Goal: Task Accomplishment & Management: Manage account settings

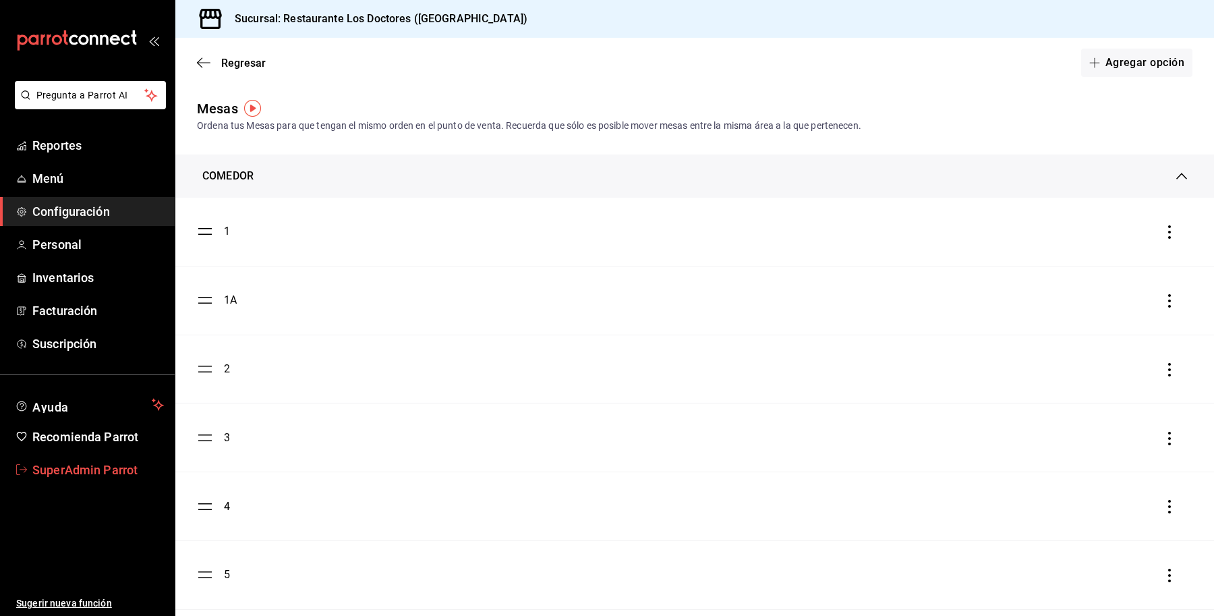
click at [53, 457] on link "SuperAdmin Parrot" at bounding box center [87, 469] width 175 height 29
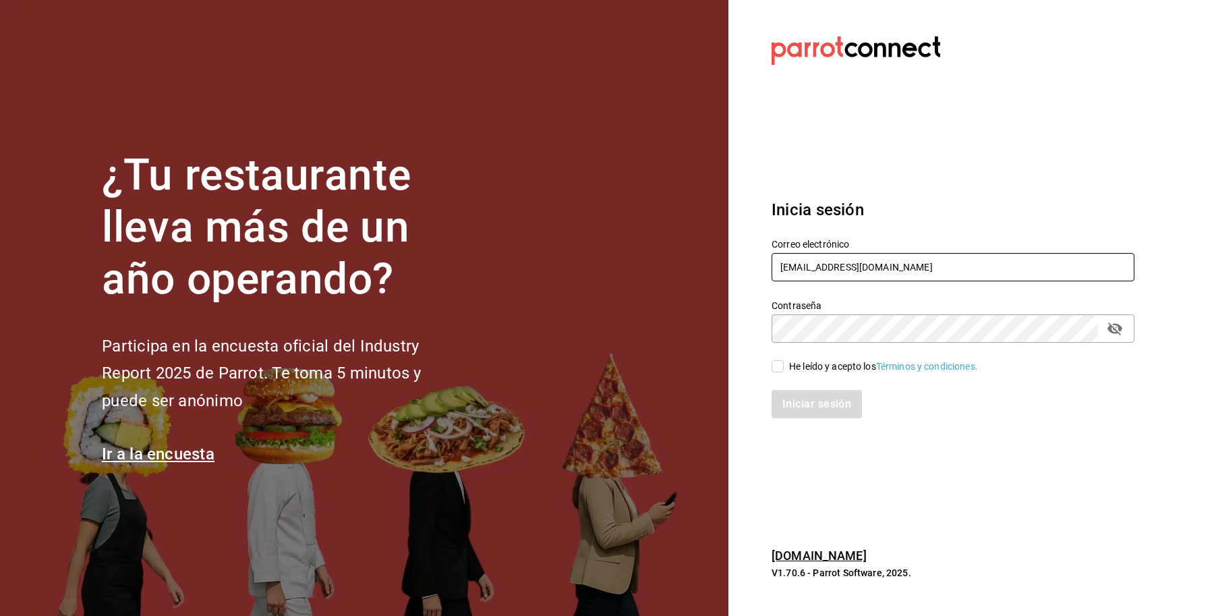
drag, startPoint x: 922, startPoint y: 261, endPoint x: 651, endPoint y: 242, distance: 271.3
click at [651, 242] on div "¿Tu restaurante lleva más de un año operando? Participa en la encuesta oficial …" at bounding box center [607, 308] width 1214 height 616
type input "losportalesdeboca@veracruz.com"
click at [779, 370] on input "He leído y acepto los Términos y condiciones." at bounding box center [778, 366] width 12 height 12
checkbox input "true"
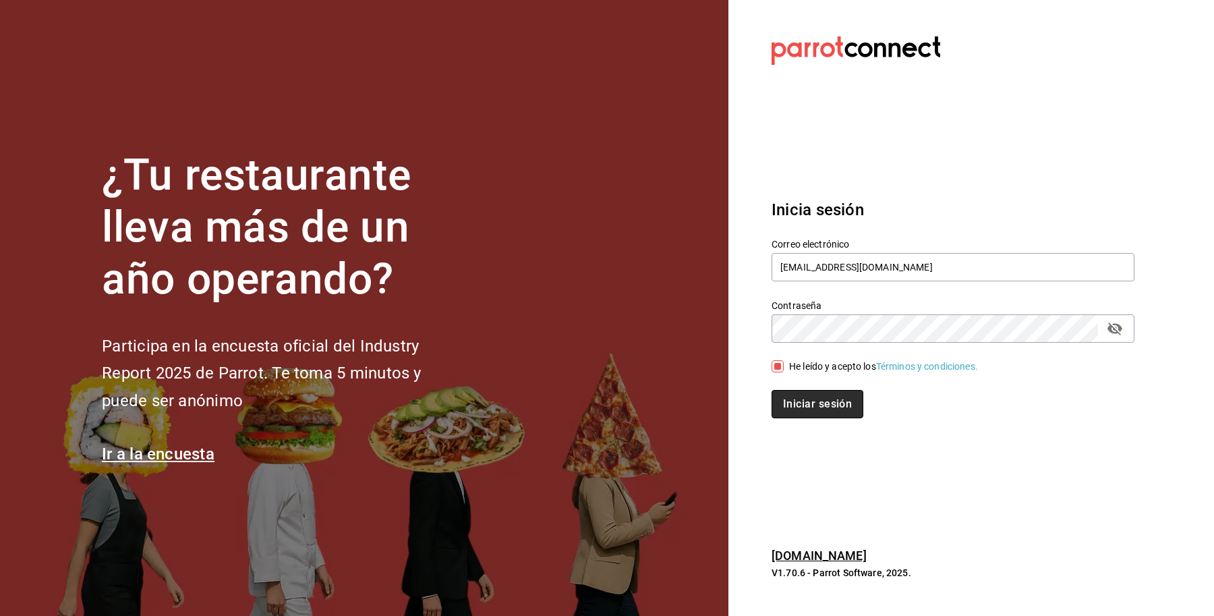
click at [808, 400] on button "Iniciar sesión" at bounding box center [818, 404] width 92 height 28
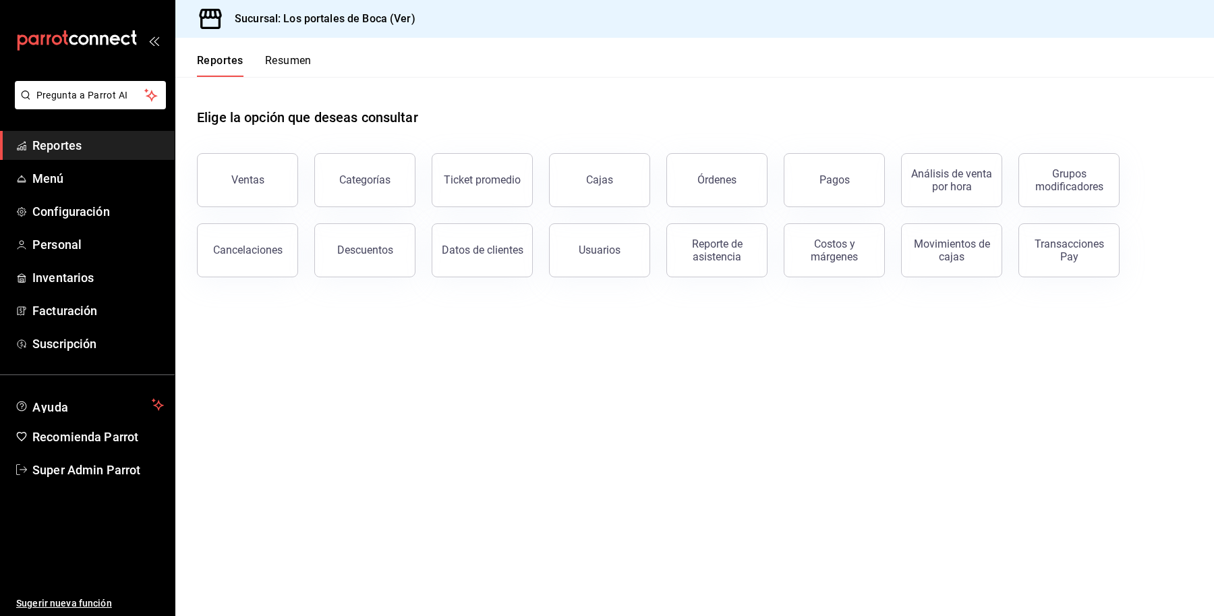
click at [56, 155] on link "Reportes" at bounding box center [87, 145] width 175 height 29
click at [61, 171] on span "Menú" at bounding box center [98, 178] width 132 height 18
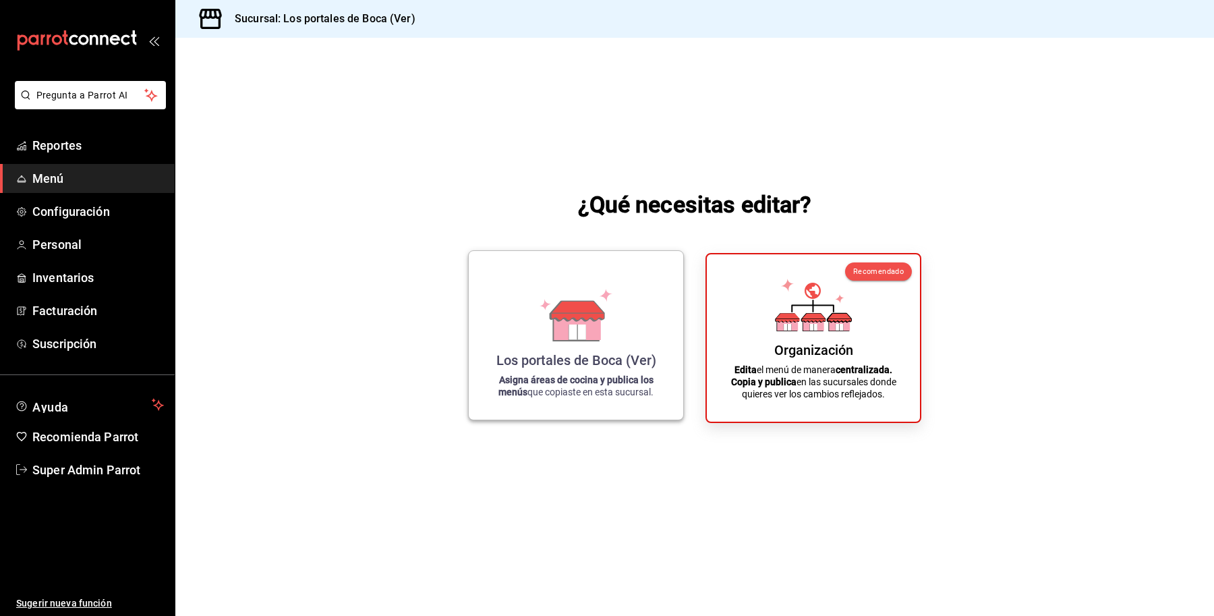
click at [577, 343] on div "Los portales de Boca (Ver) Asigna áreas de cocina y publica los menús que copia…" at bounding box center [576, 335] width 182 height 147
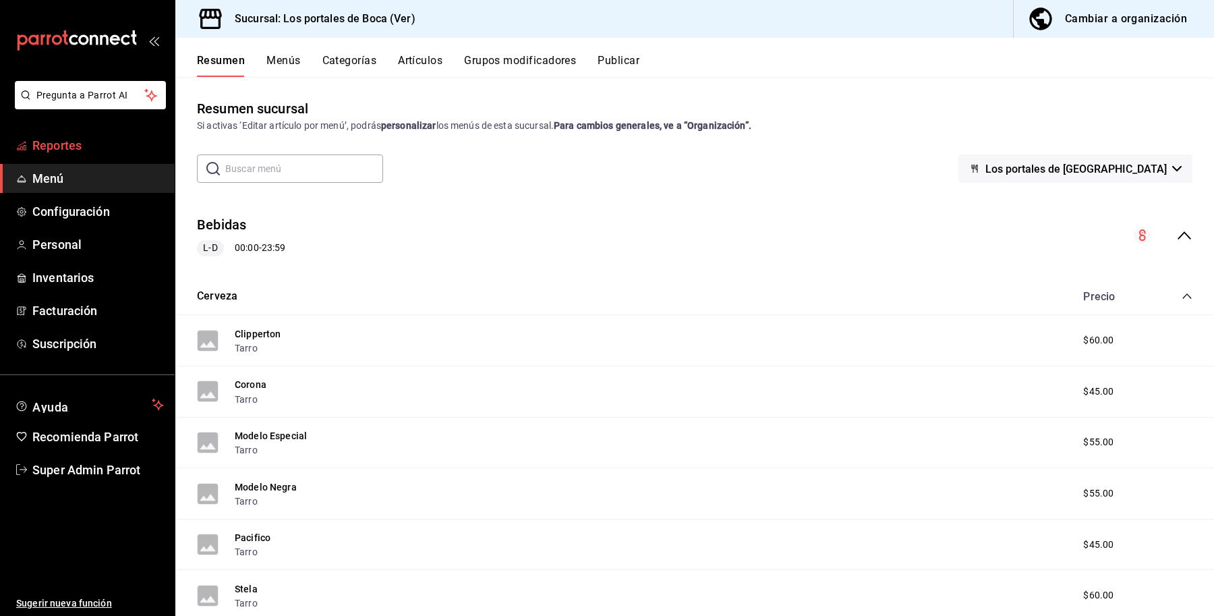
click at [61, 145] on span "Reportes" at bounding box center [98, 145] width 132 height 18
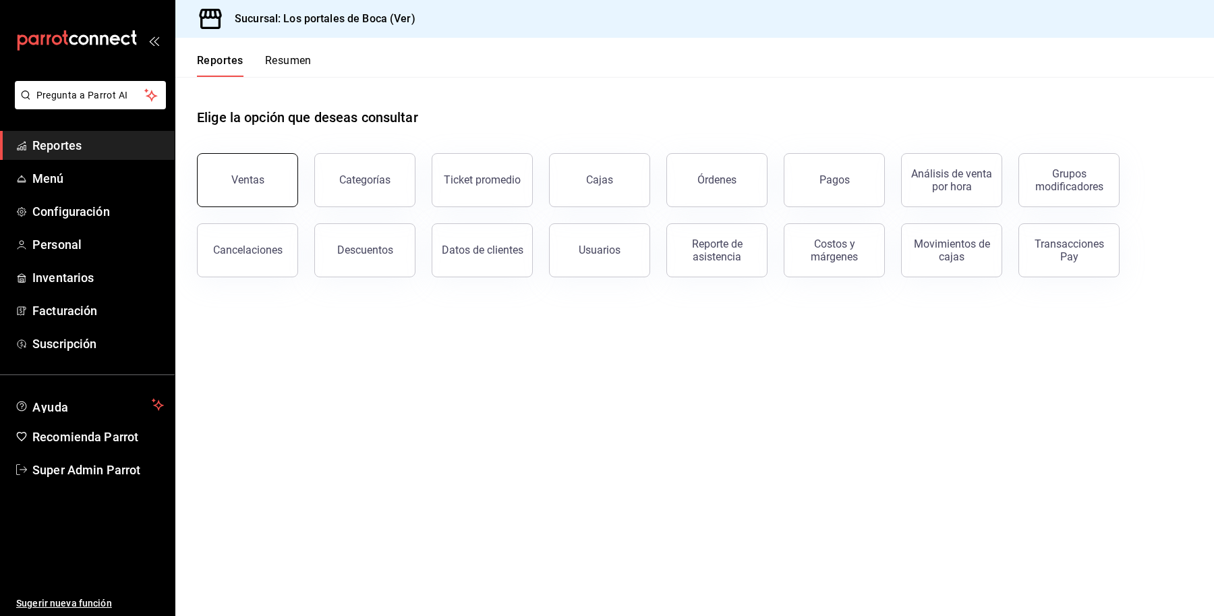
click at [258, 188] on button "Ventas" at bounding box center [247, 180] width 101 height 54
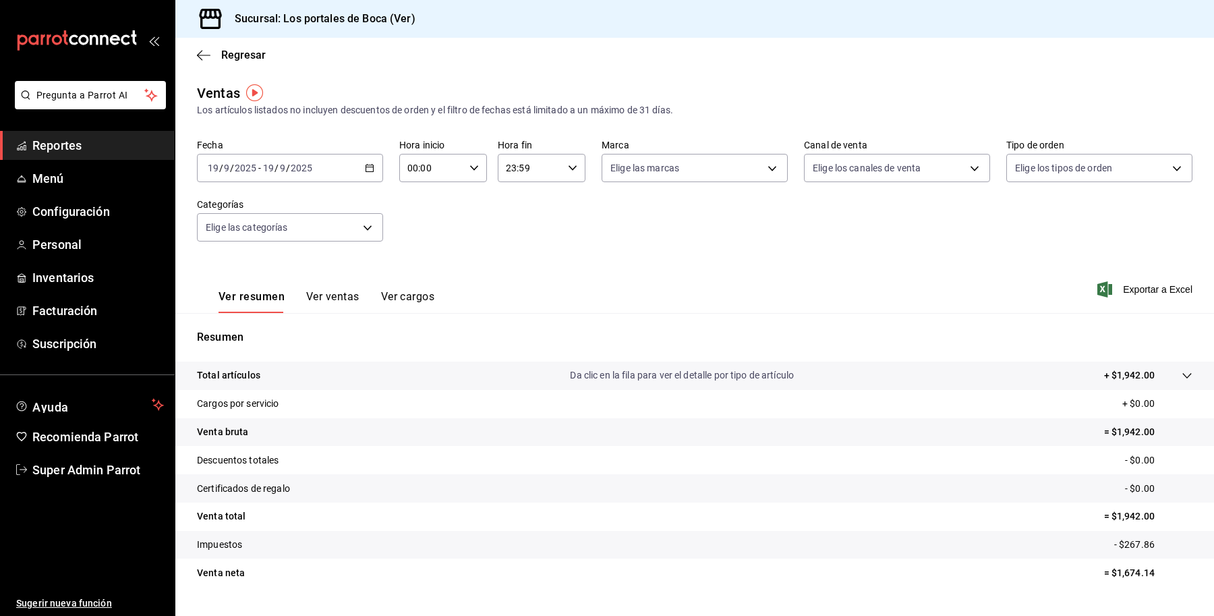
click at [456, 387] on tr "Total artículos Da clic en la fila para ver el detalle por tipo de artículo + $…" at bounding box center [694, 376] width 1039 height 28
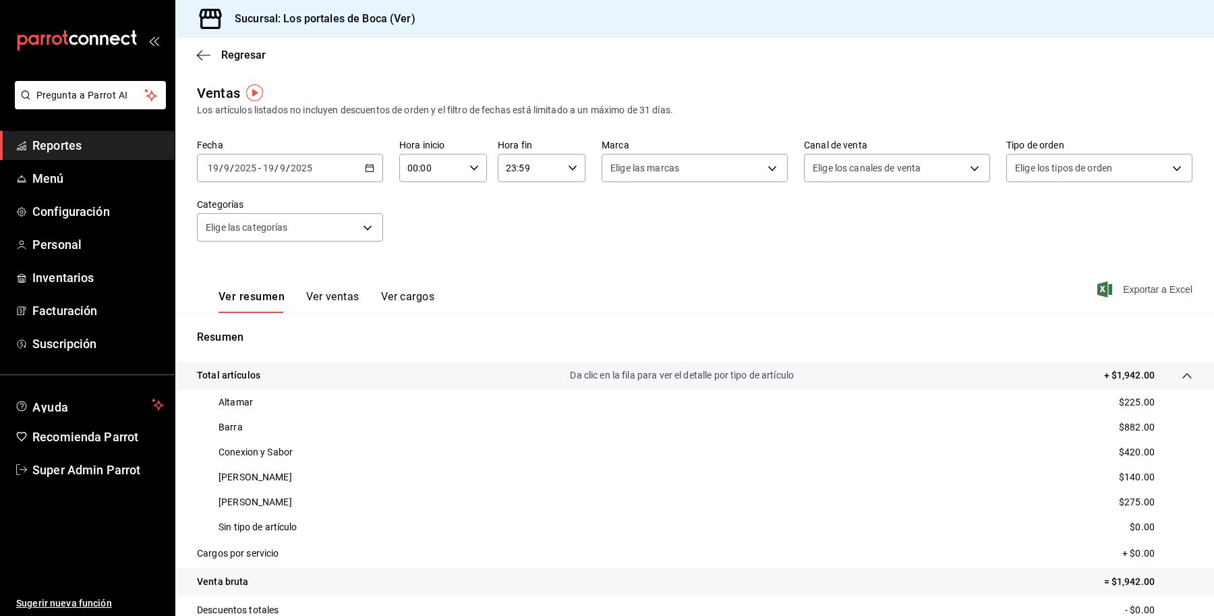
click at [1118, 287] on span "Exportar a Excel" at bounding box center [1146, 289] width 92 height 16
click at [347, 304] on button "Ver ventas" at bounding box center [332, 301] width 53 height 23
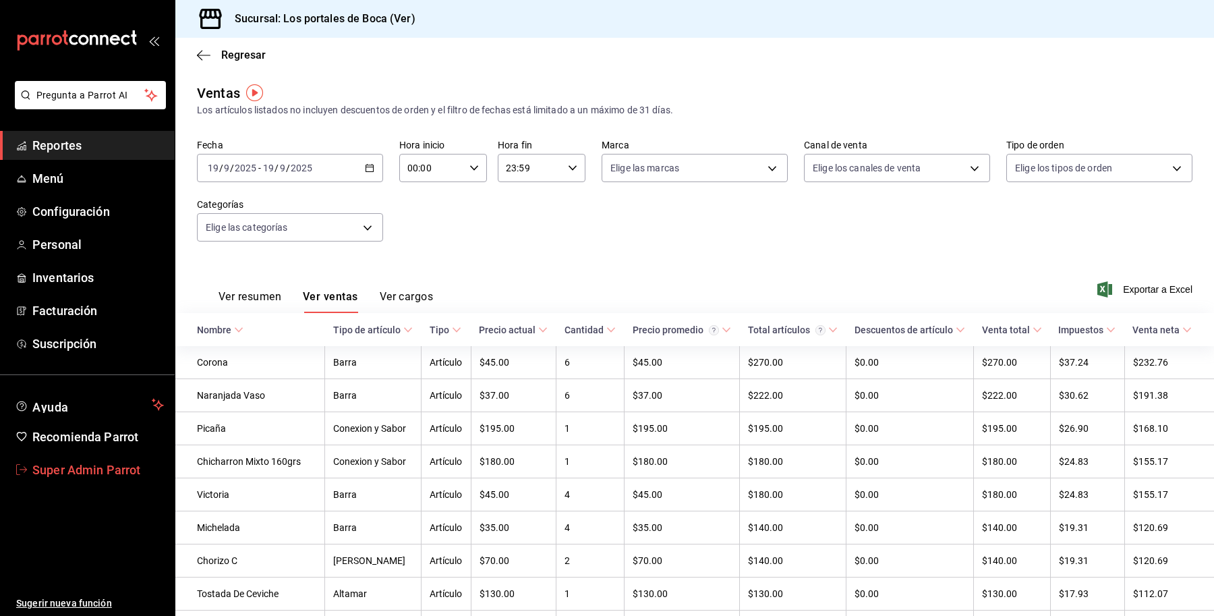
click at [100, 470] on span "Super Admin Parrot" at bounding box center [98, 470] width 132 height 18
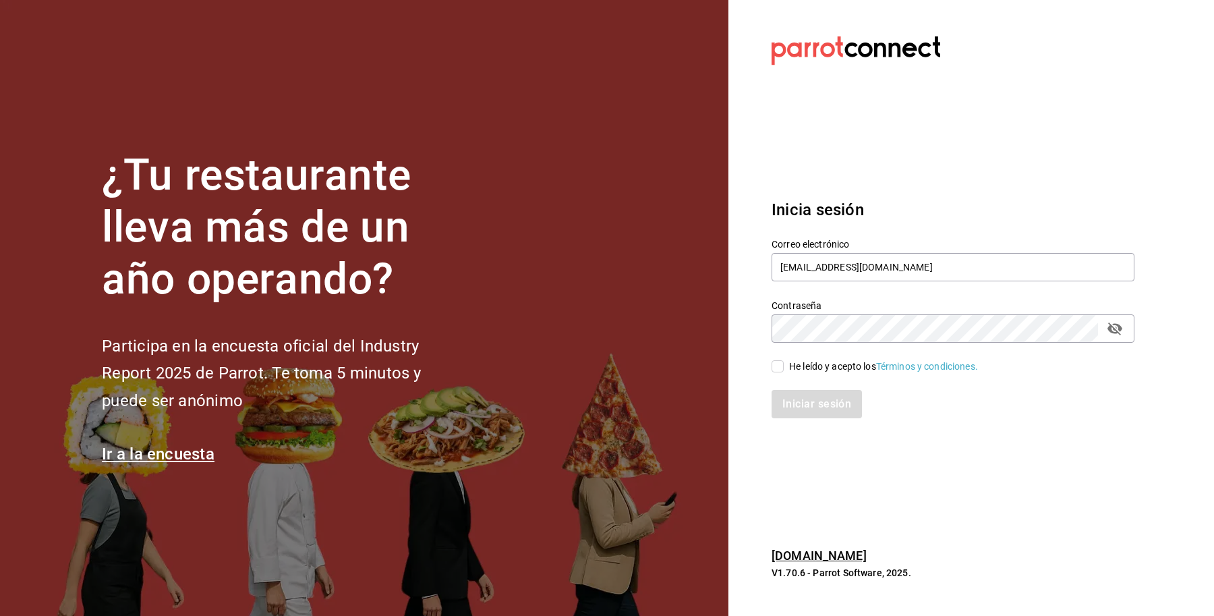
click at [796, 356] on div "He leído y acepto los Términos y condiciones." at bounding box center [945, 358] width 379 height 31
click at [783, 369] on label "He leído y acepto los Términos y condiciones." at bounding box center [875, 367] width 206 height 14
click at [783, 369] on input "He leído y acepto los Términos y condiciones." at bounding box center [778, 366] width 12 height 12
checkbox input "true"
click at [772, 393] on button "Iniciar sesión" at bounding box center [818, 404] width 92 height 28
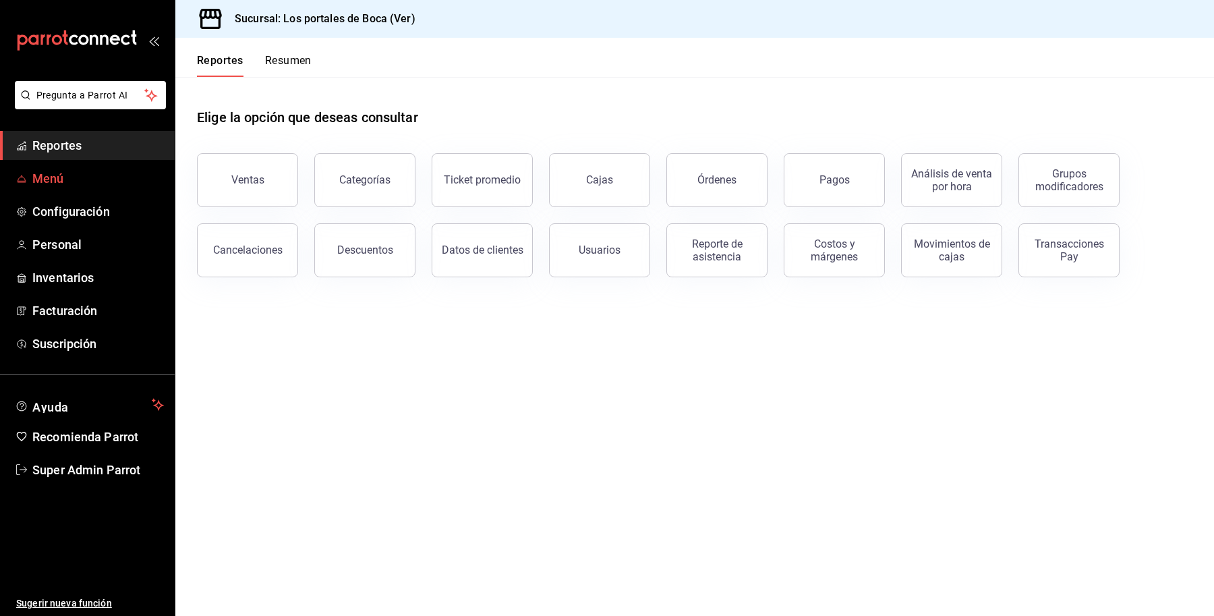
click at [61, 184] on span "Menú" at bounding box center [98, 178] width 132 height 18
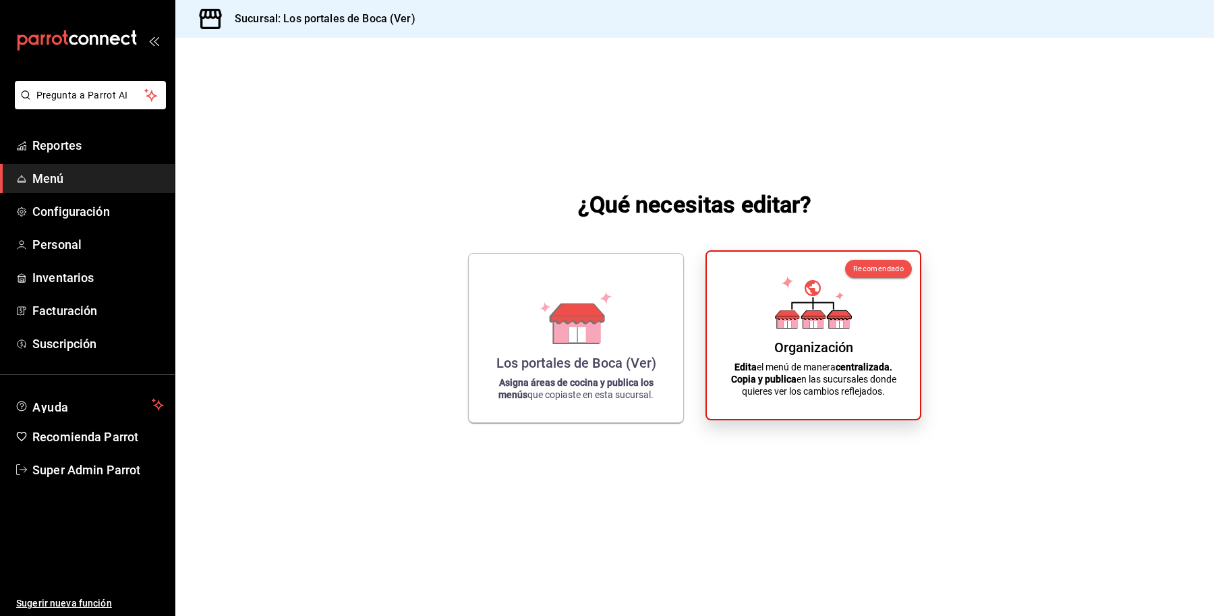
click at [769, 338] on div "Organización Edita el menú de manera centralizada. Copia y publica en las sucur…" at bounding box center [813, 335] width 181 height 146
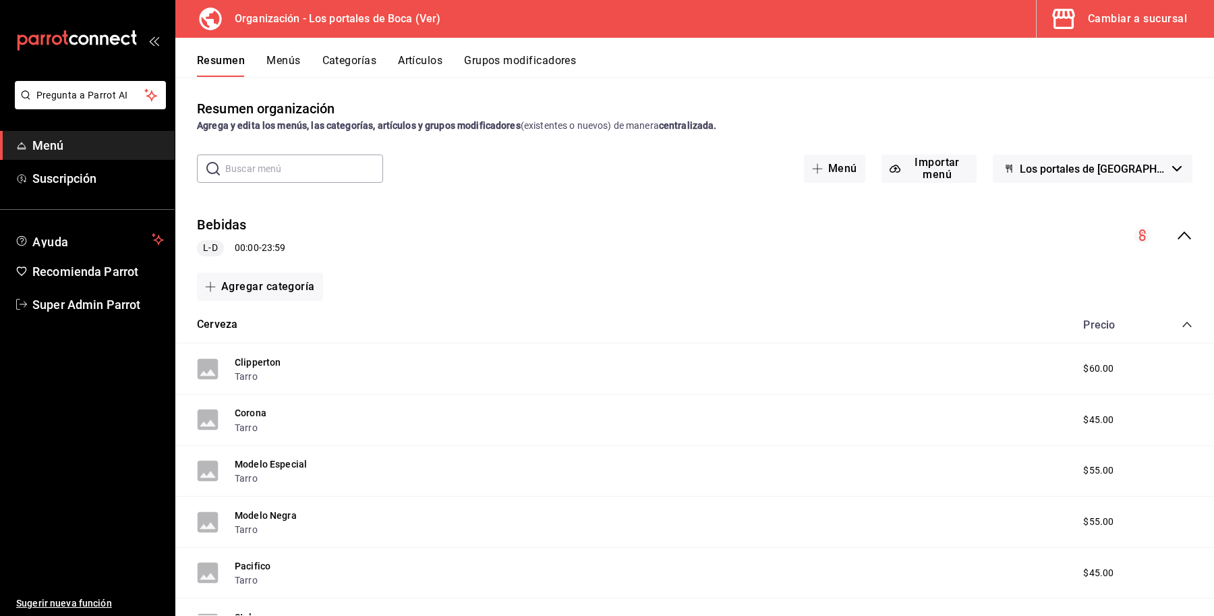
click at [325, 69] on button "Categorías" at bounding box center [350, 65] width 55 height 23
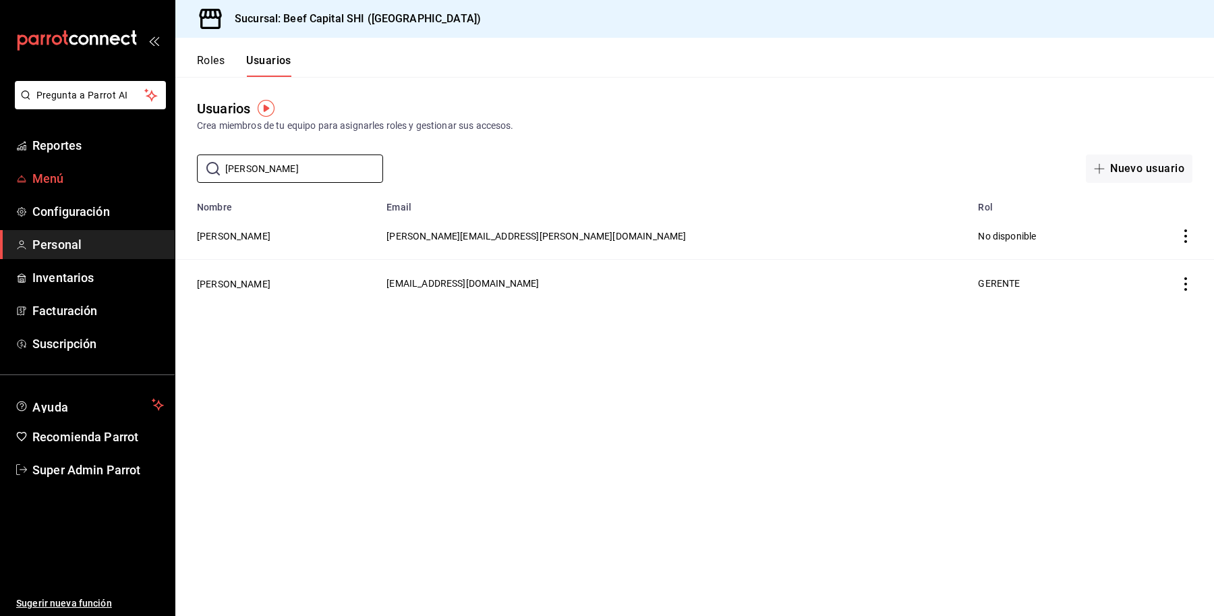
click at [59, 174] on span "Menú" at bounding box center [98, 178] width 132 height 18
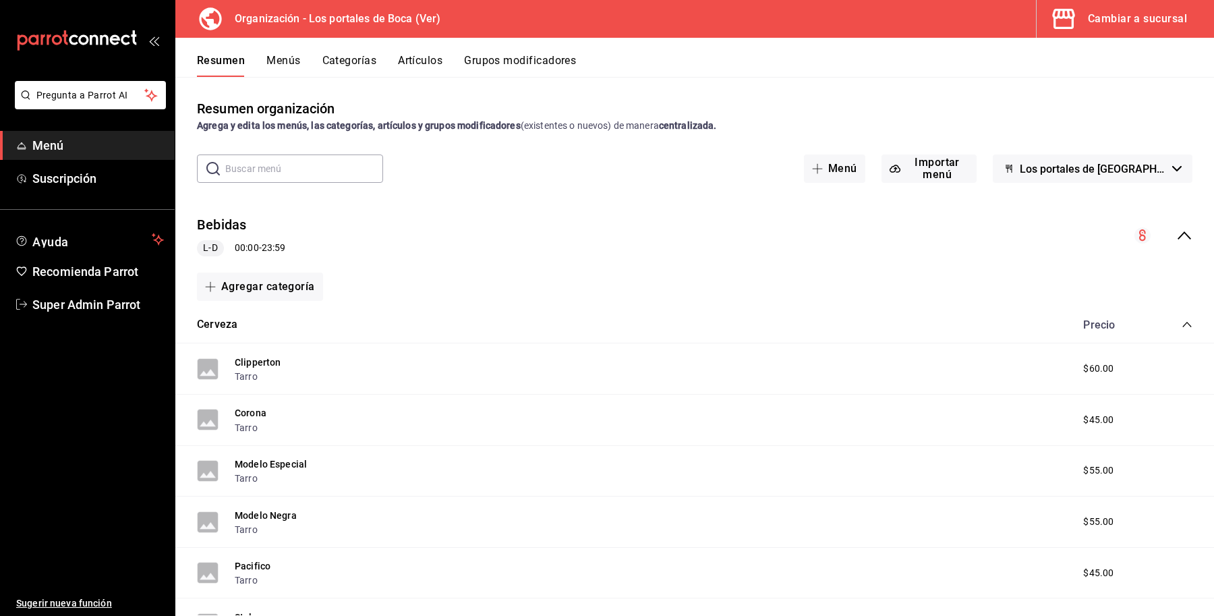
click at [348, 59] on button "Categorías" at bounding box center [350, 65] width 55 height 23
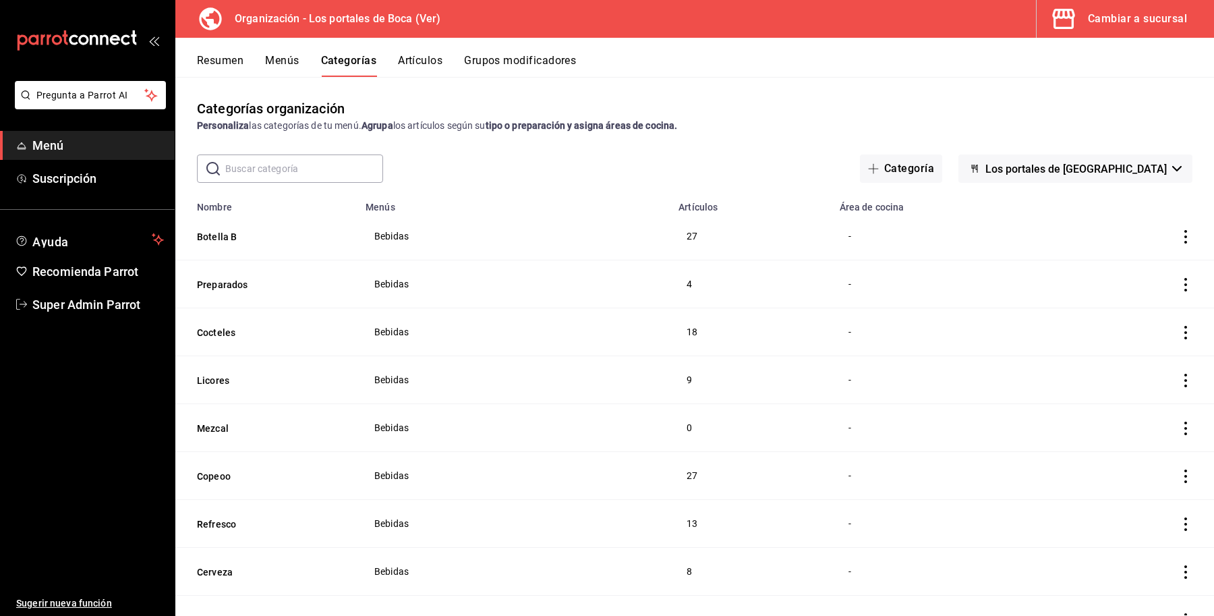
click at [1117, 15] on div "Cambiar a sucursal" at bounding box center [1137, 18] width 99 height 19
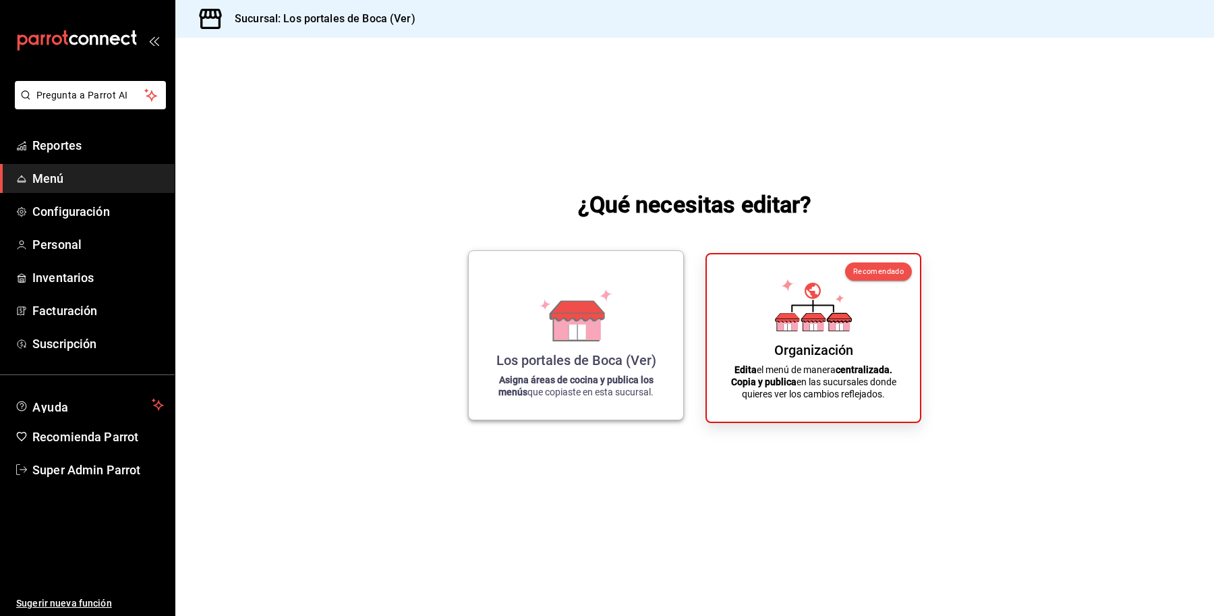
click at [571, 298] on icon at bounding box center [576, 315] width 77 height 53
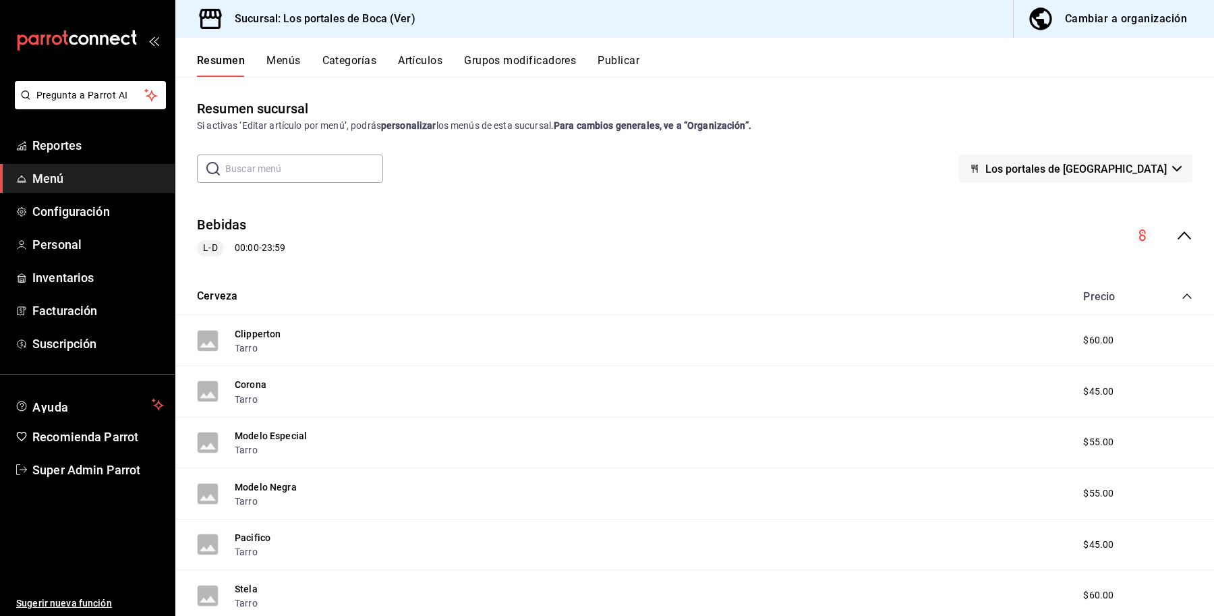
click at [403, 65] on button "Artículos" at bounding box center [420, 65] width 45 height 23
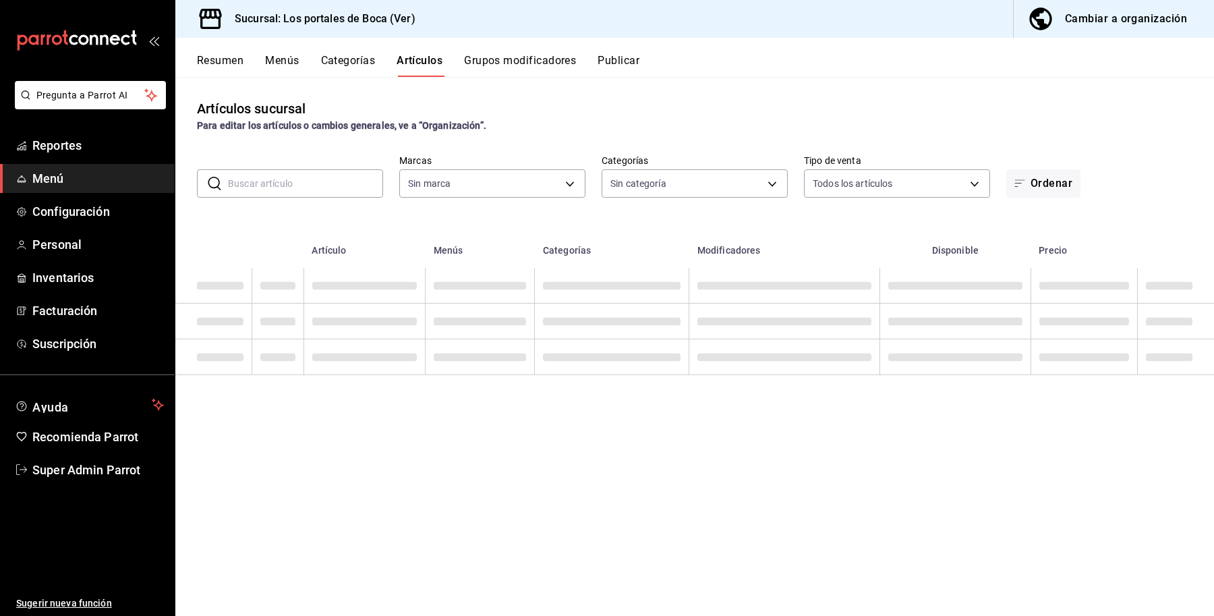
type input "3d32fec7-31fa-41a3-8b0d-c50462704563"
click at [668, 184] on body "Pregunta a Parrot AI Reportes Menú Configuración Personal Inventarios Facturaci…" at bounding box center [607, 308] width 1214 height 616
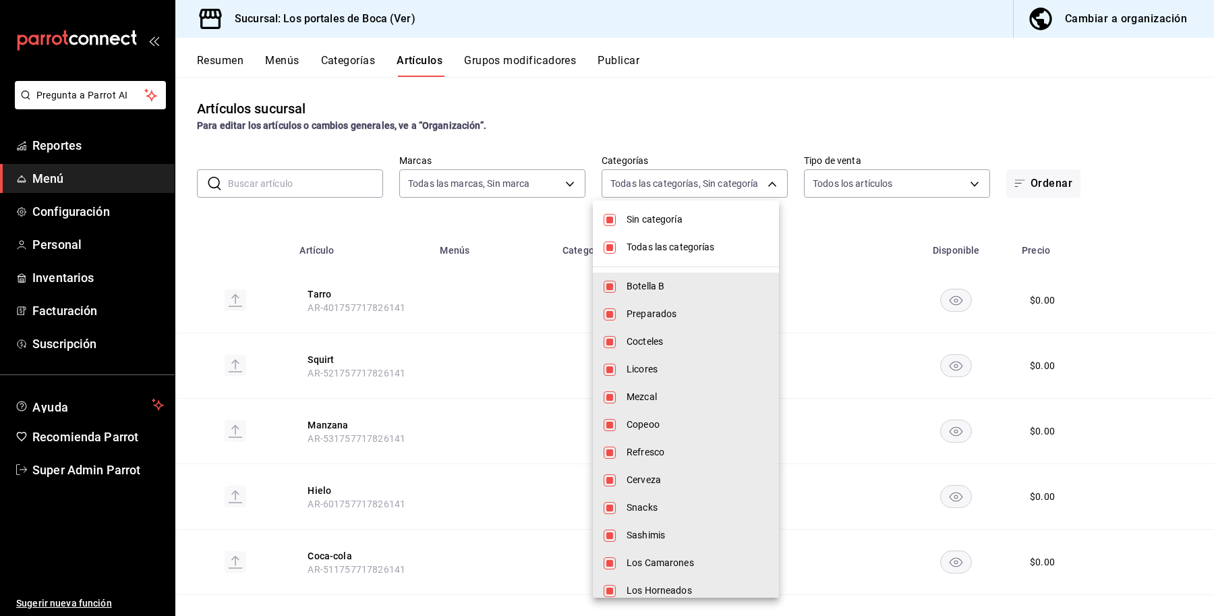
type input "1b6c659a-7616-4a54-8daa-e4eef18bc885,f35d1a42-00a0-464d-bd65-64b7e21a5f61,419ce…"
click at [611, 216] on input "checkbox" at bounding box center [610, 220] width 12 height 12
checkbox input "false"
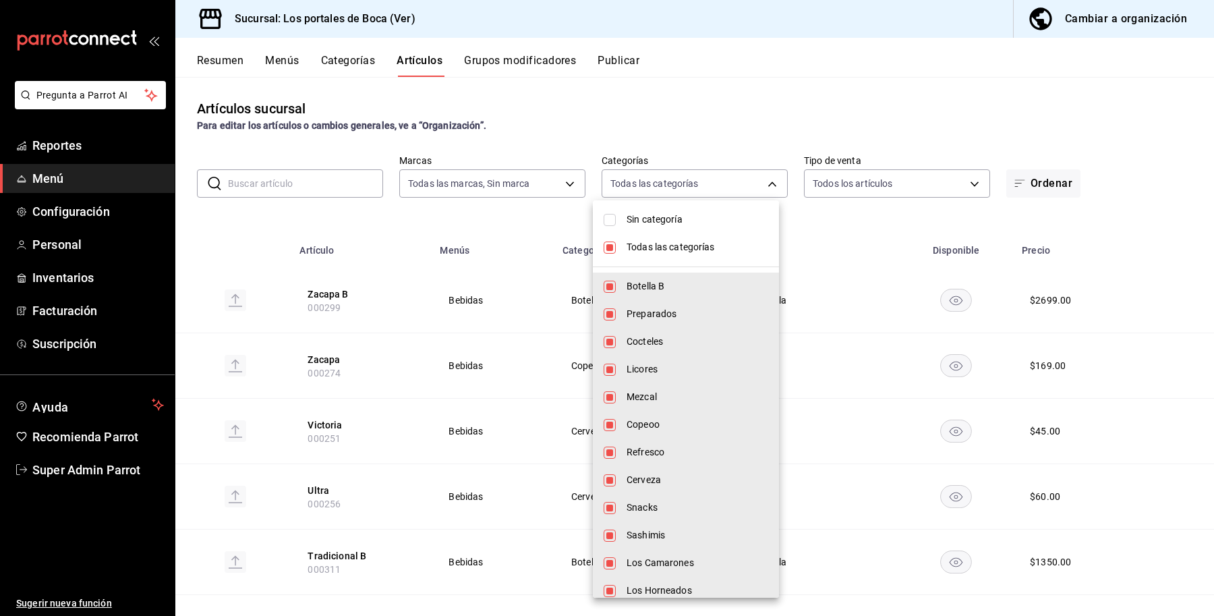
click at [611, 242] on input "checkbox" at bounding box center [610, 248] width 12 height 12
checkbox input "false"
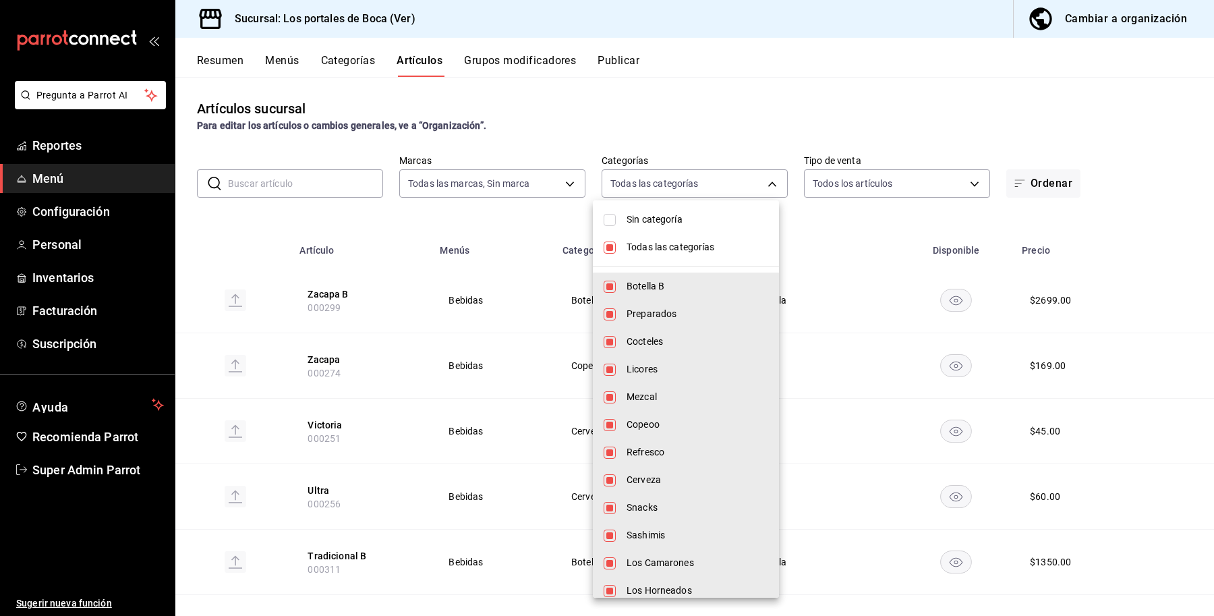
checkbox input "false"
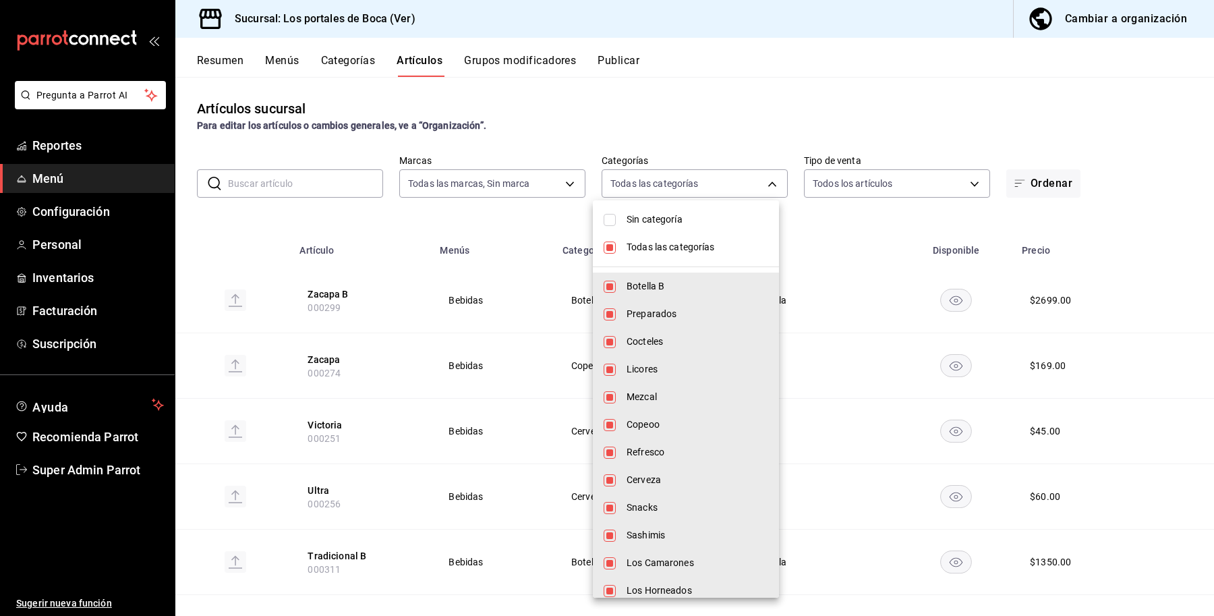
checkbox input "false"
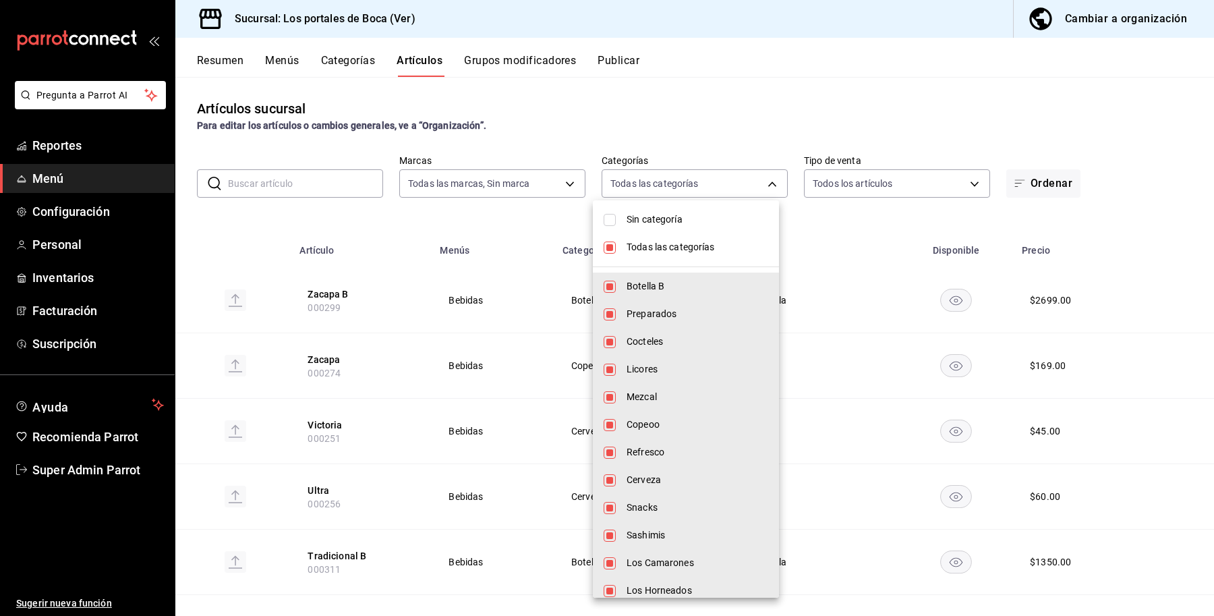
checkbox input "false"
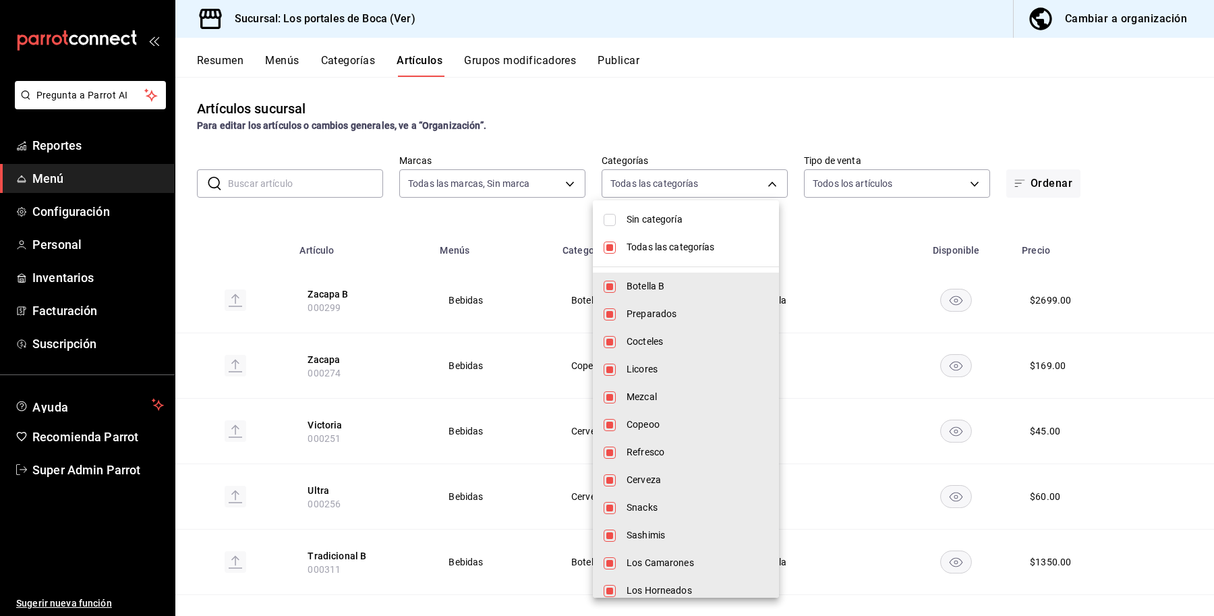
checkbox input "false"
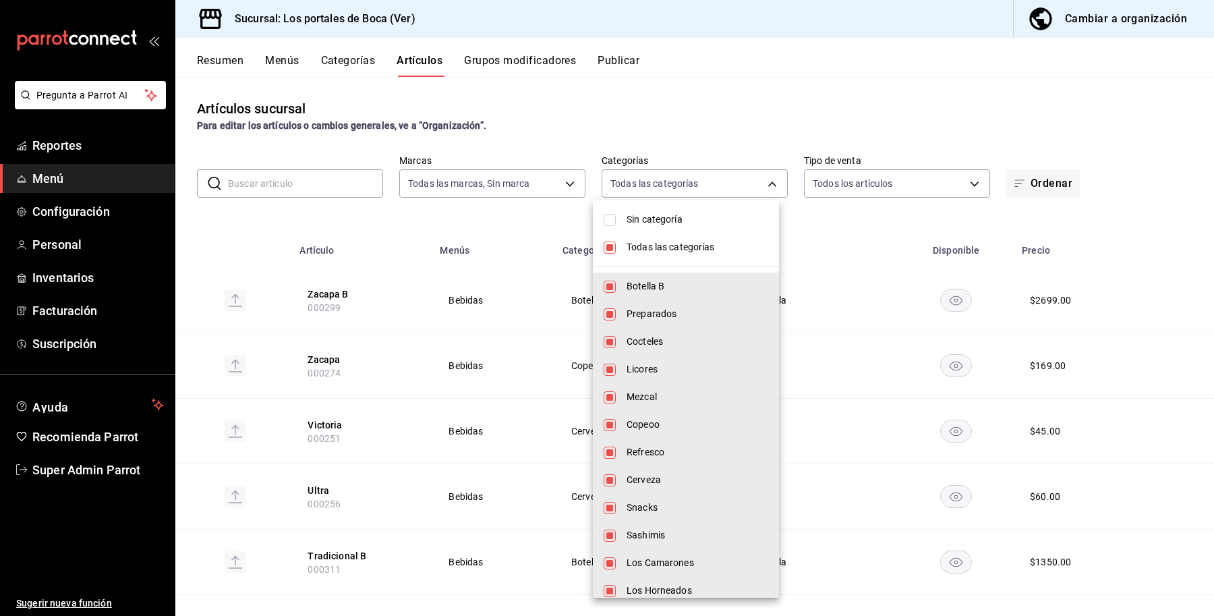
checkbox input "false"
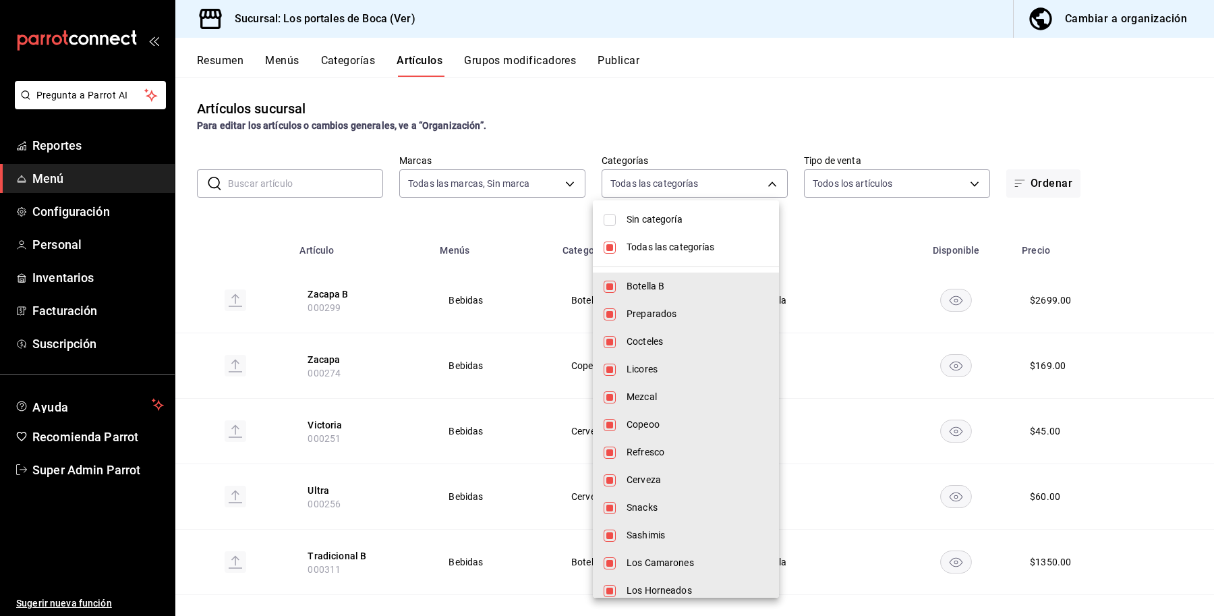
checkbox input "false"
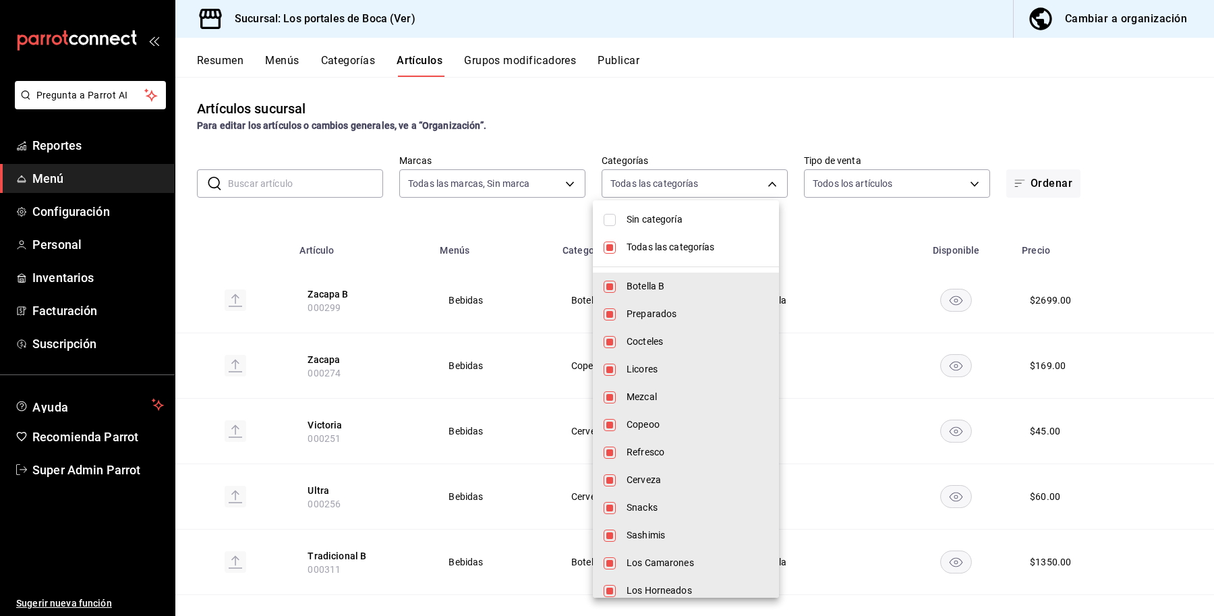
checkbox input "false"
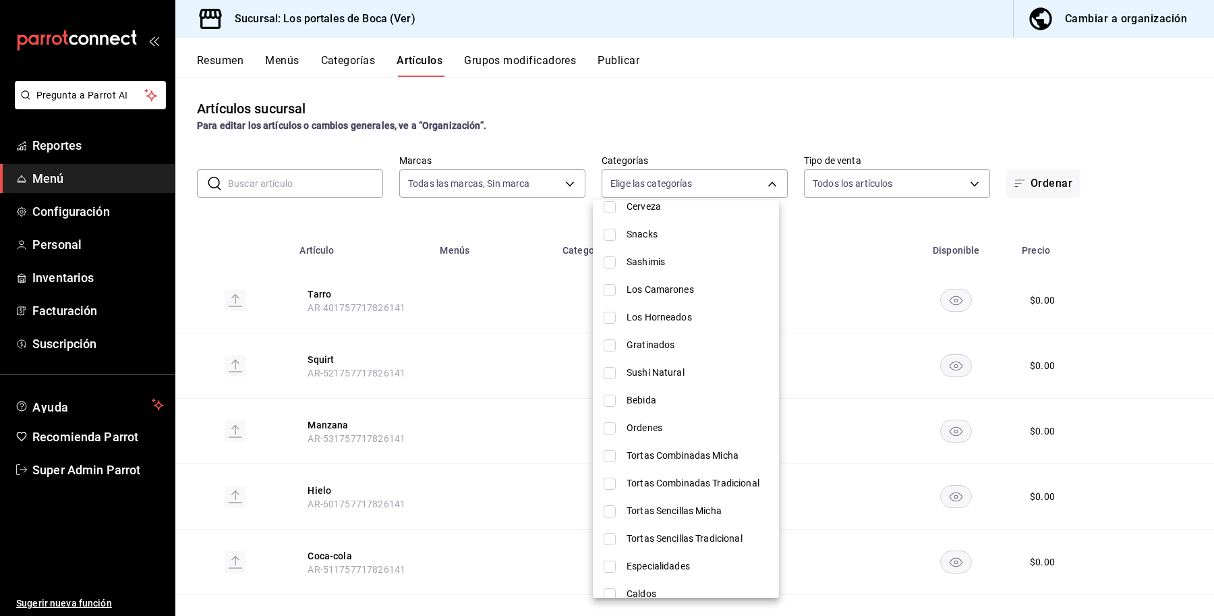
scroll to position [169, 0]
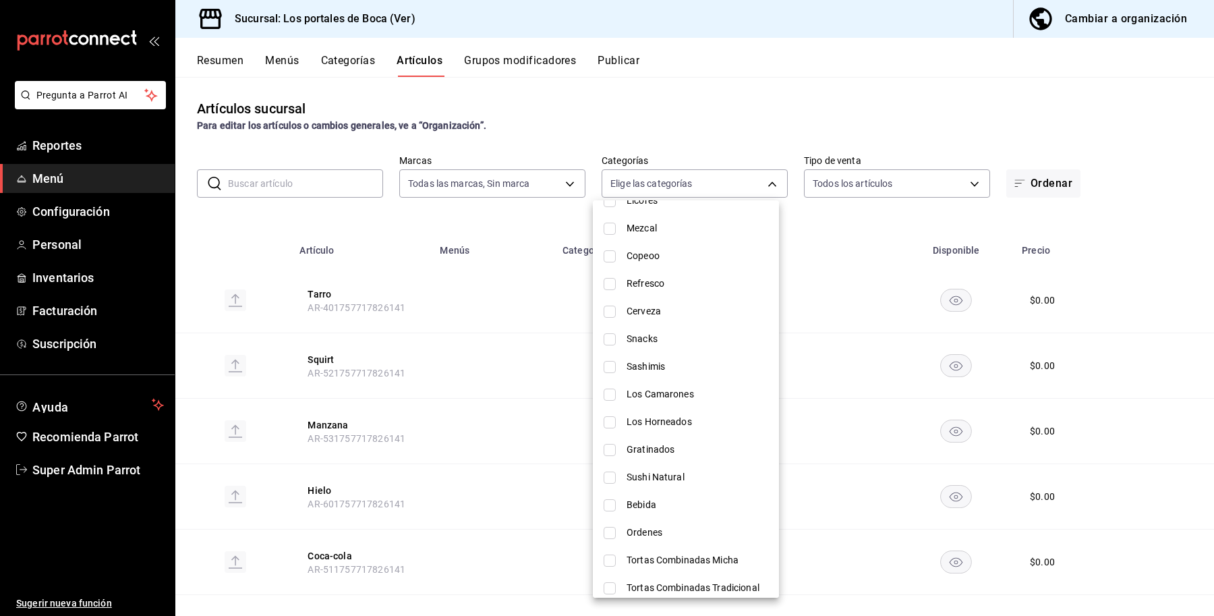
click at [619, 368] on li "Sashimis" at bounding box center [686, 367] width 186 height 28
type input "c5bde795-9ce8-45b7-bcae-1904cb50fcb1"
checkbox input "true"
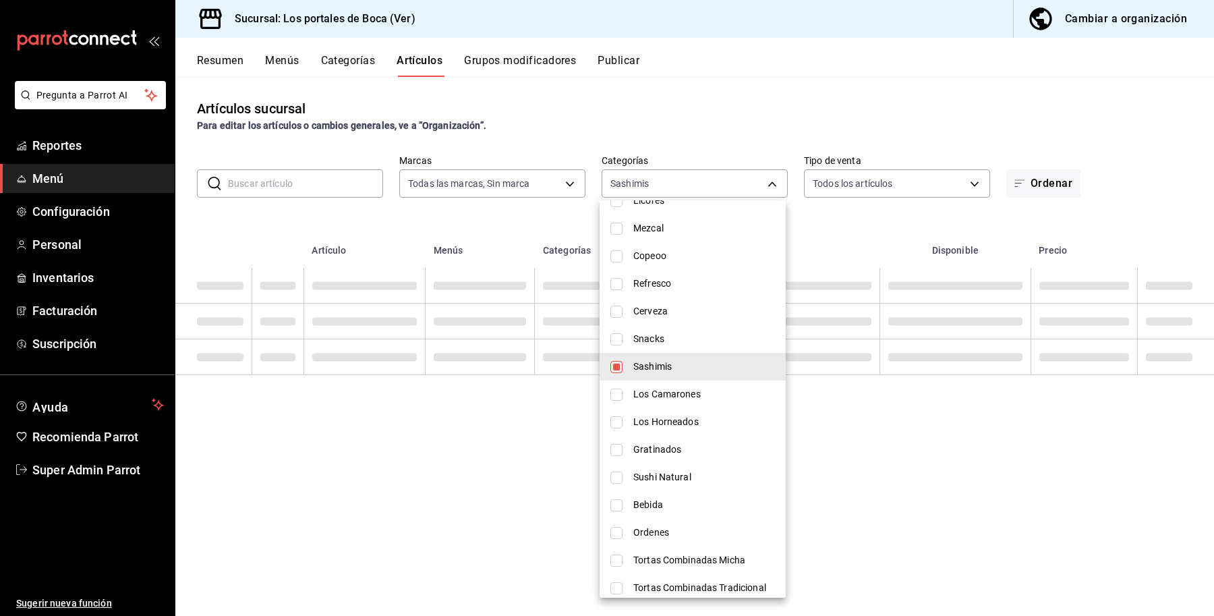
click at [619, 393] on input "checkbox" at bounding box center [617, 395] width 12 height 12
checkbox input "true"
type input "c5bde795-9ce8-45b7-bcae-1904cb50fcb1,8477d8bf-ea8e-494e-989b-c23d152d3133"
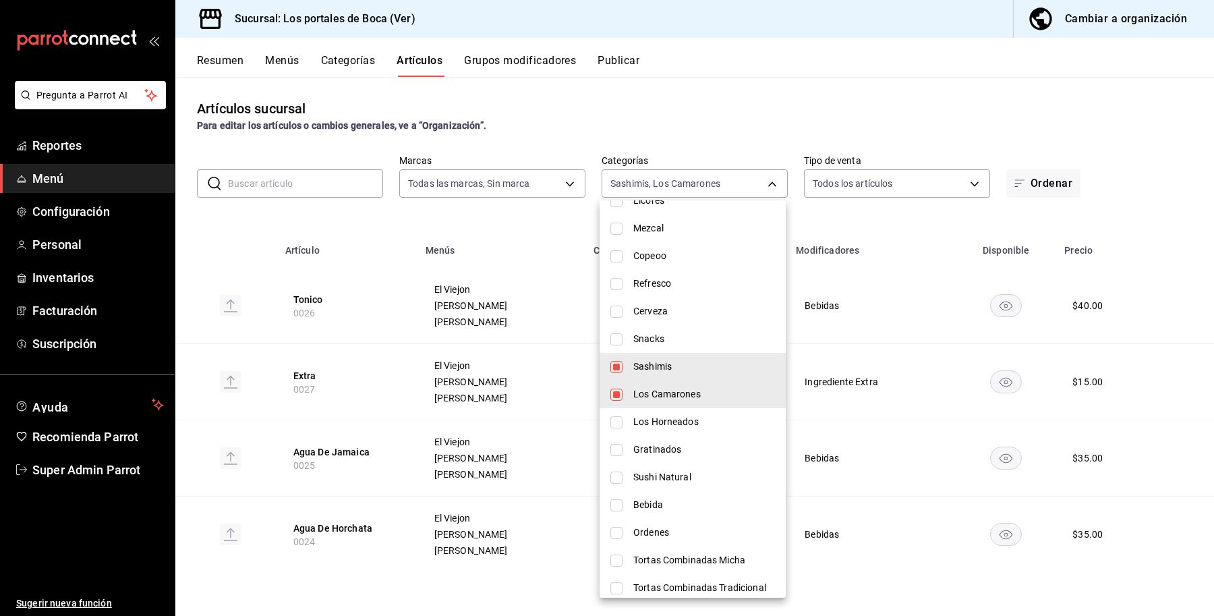
click at [615, 426] on input "checkbox" at bounding box center [617, 422] width 12 height 12
checkbox input "true"
type input "c5bde795-9ce8-45b7-bcae-1904cb50fcb1,8477d8bf-ea8e-494e-989b-c23d152d3133,96b04…"
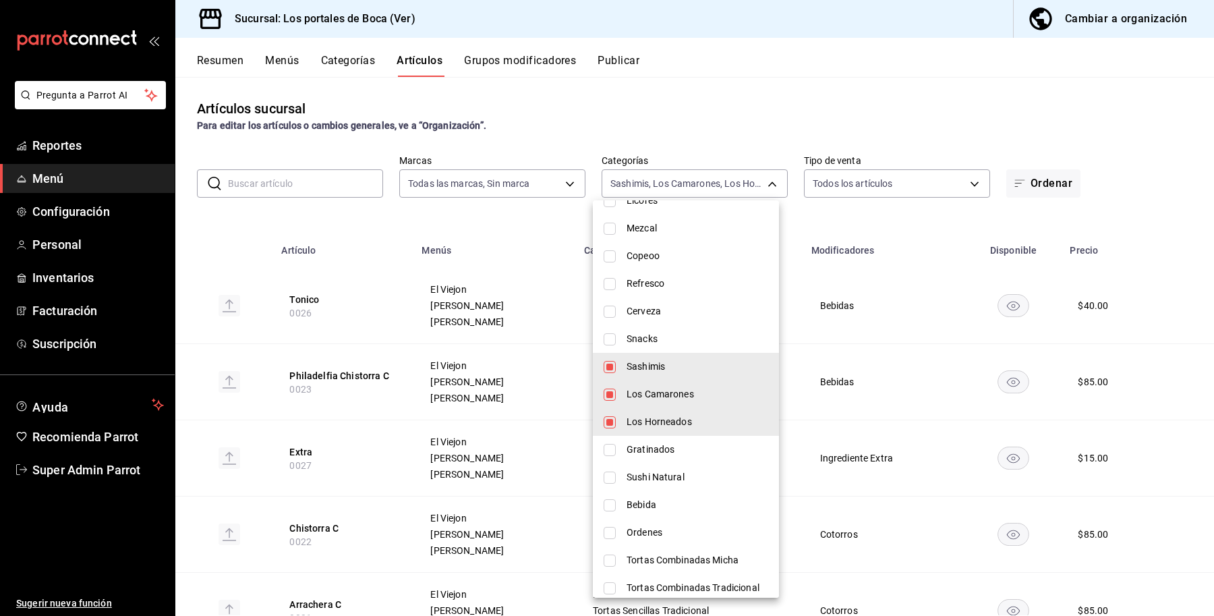
click at [615, 451] on input "checkbox" at bounding box center [610, 450] width 12 height 12
checkbox input "true"
type input "c5bde795-9ce8-45b7-bcae-1904cb50fcb1,8477d8bf-ea8e-494e-989b-c23d152d3133,96b04…"
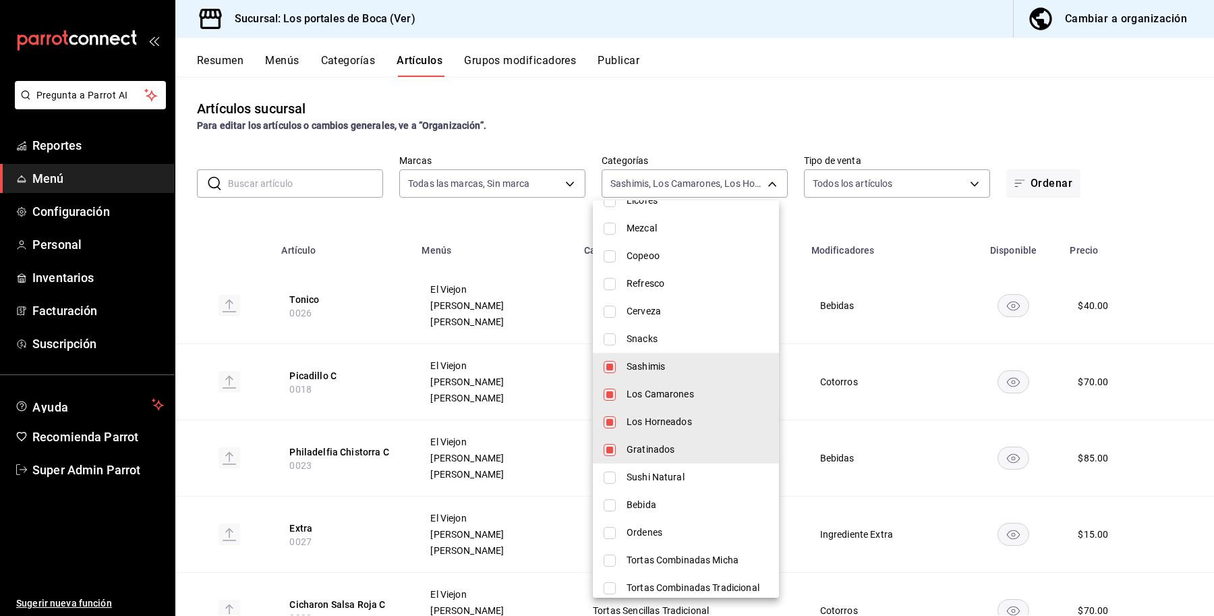
click at [611, 479] on input "checkbox" at bounding box center [610, 478] width 12 height 12
checkbox input "true"
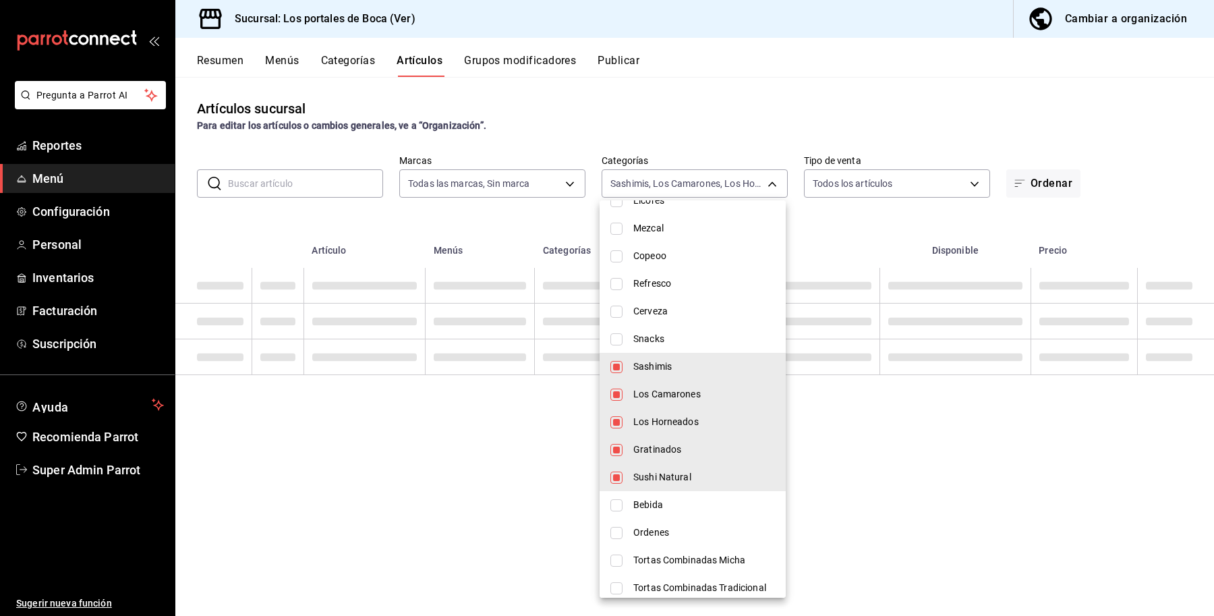
type input "c5bde795-9ce8-45b7-bcae-1904cb50fcb1,8477d8bf-ea8e-494e-989b-c23d152d3133,96b04…"
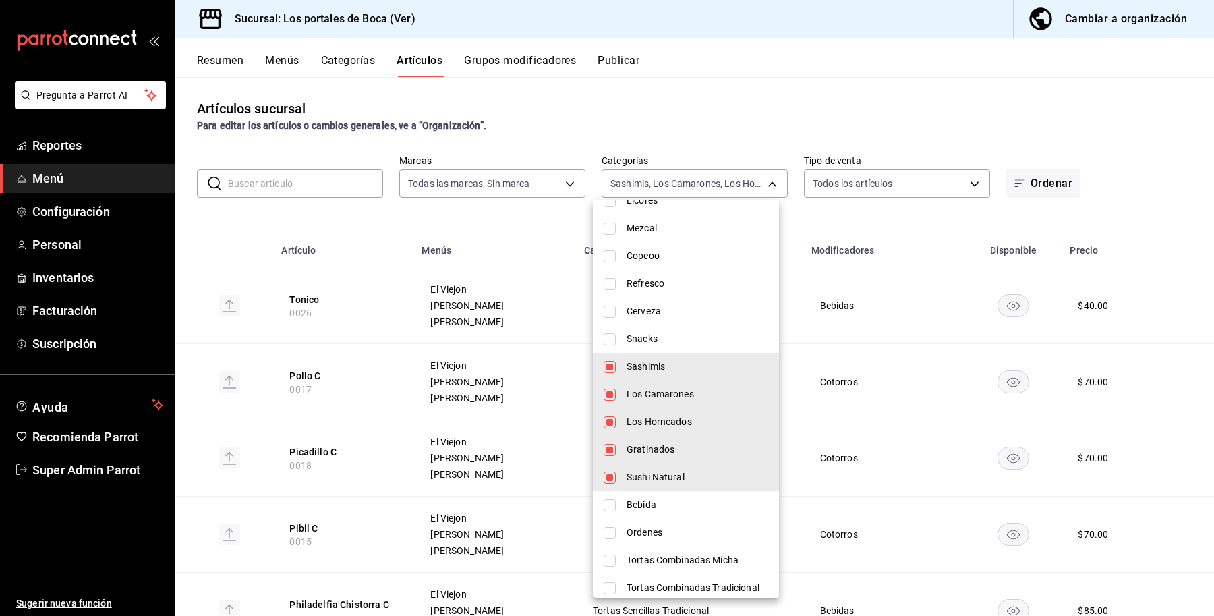
click at [804, 115] on div at bounding box center [607, 308] width 1214 height 616
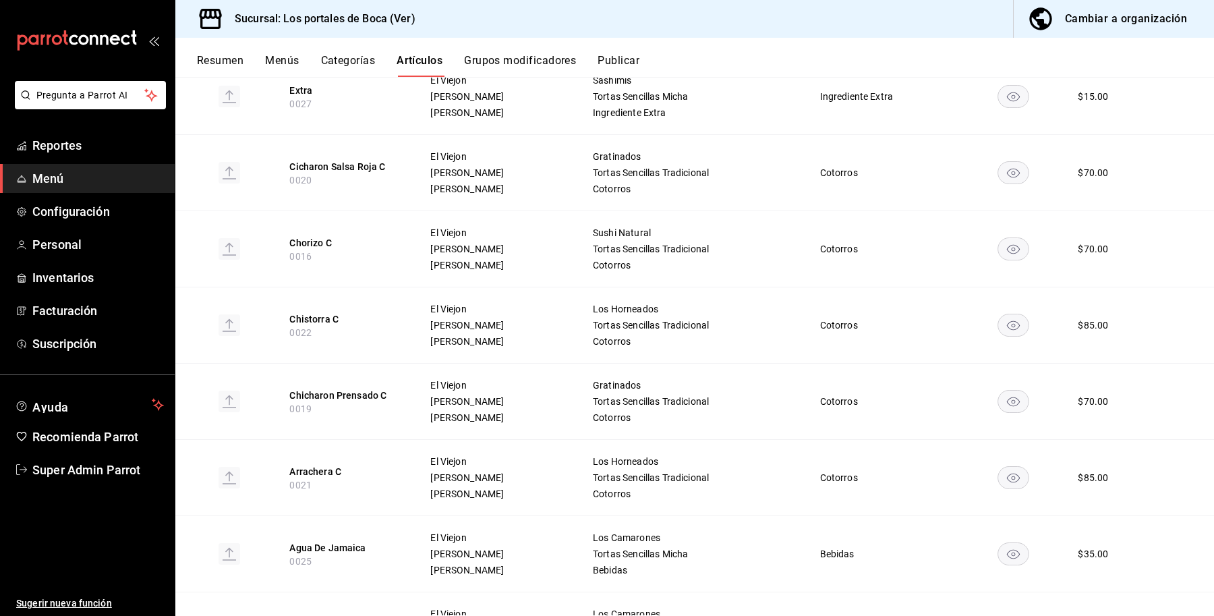
scroll to position [676, 0]
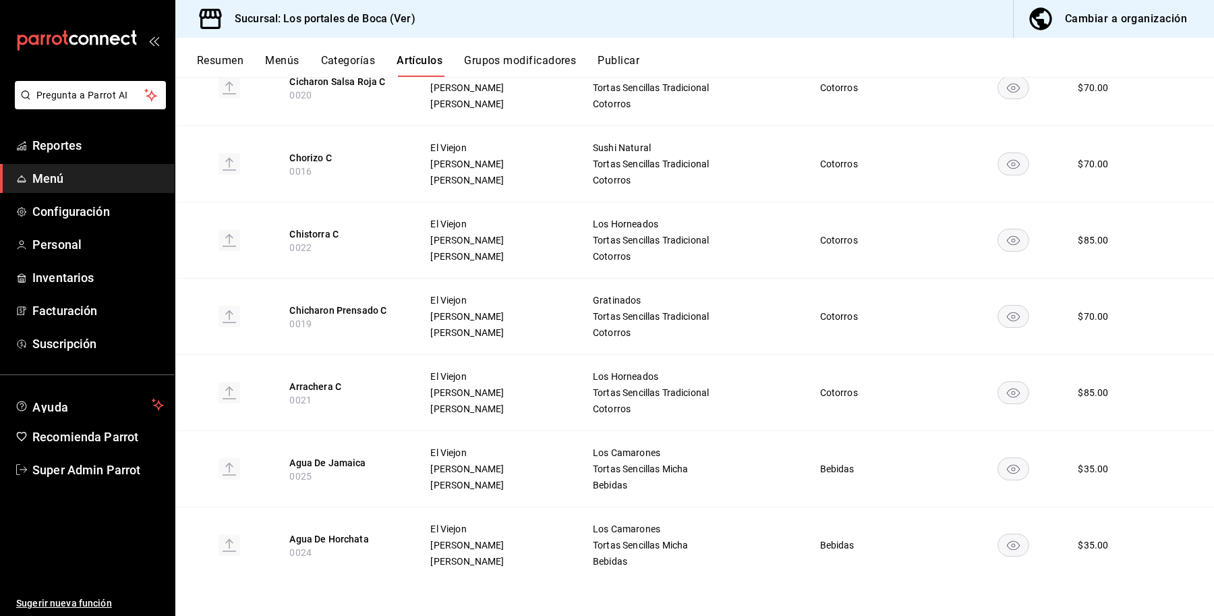
click at [744, 615] on div "Artículos sucursal Para editar los artículos o cambios generales, ve a “Organiz…" at bounding box center [694, 346] width 1039 height 538
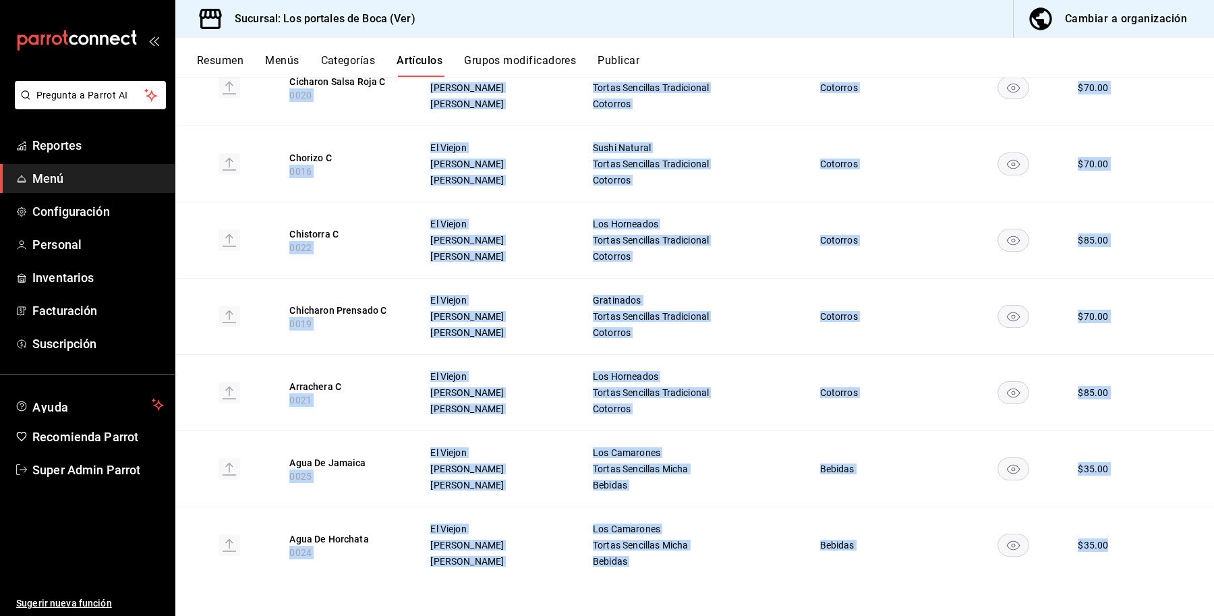
click at [744, 615] on div "Artículos sucursal Para editar los artículos o cambios generales, ve a “Organiz…" at bounding box center [694, 346] width 1039 height 538
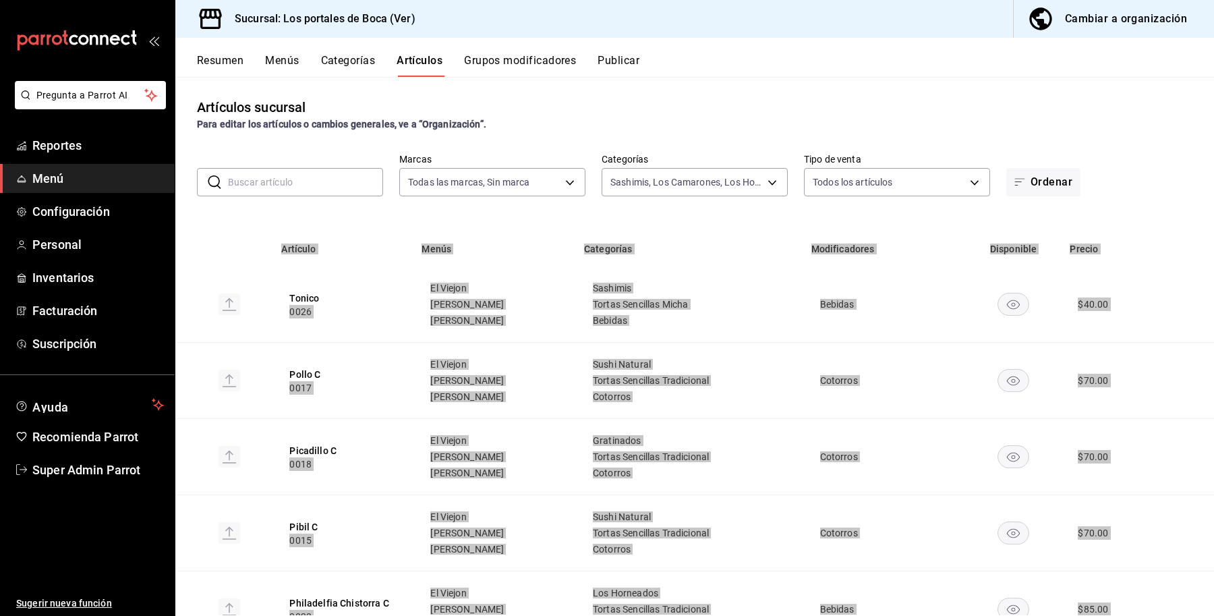
scroll to position [0, 0]
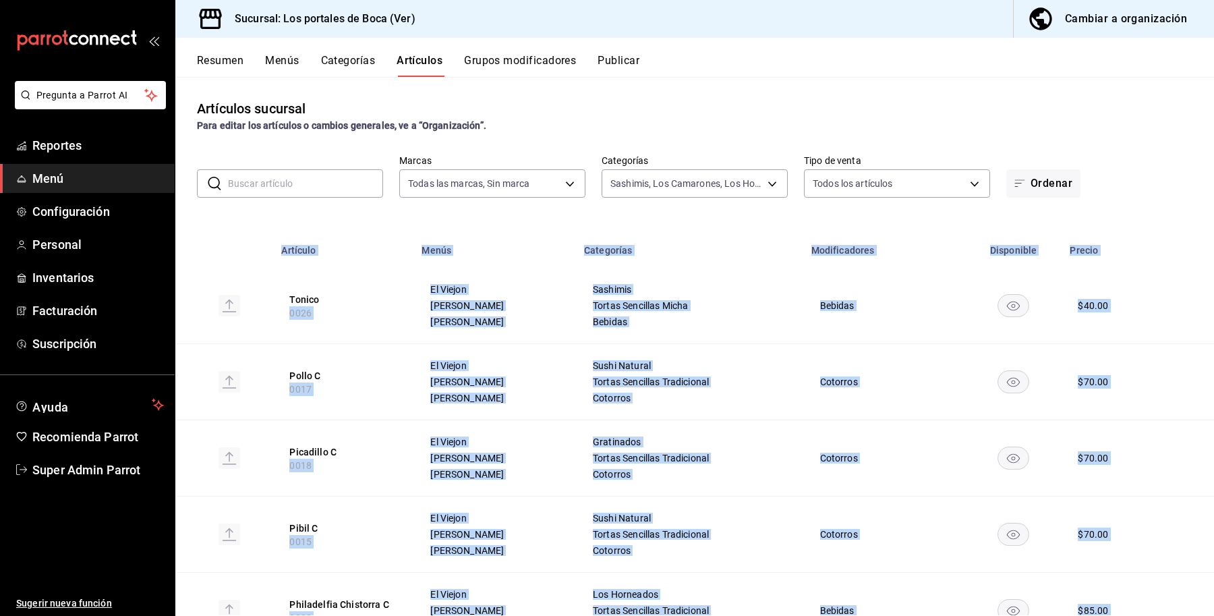
click at [1111, 17] on div "Cambiar a organización" at bounding box center [1126, 18] width 122 height 19
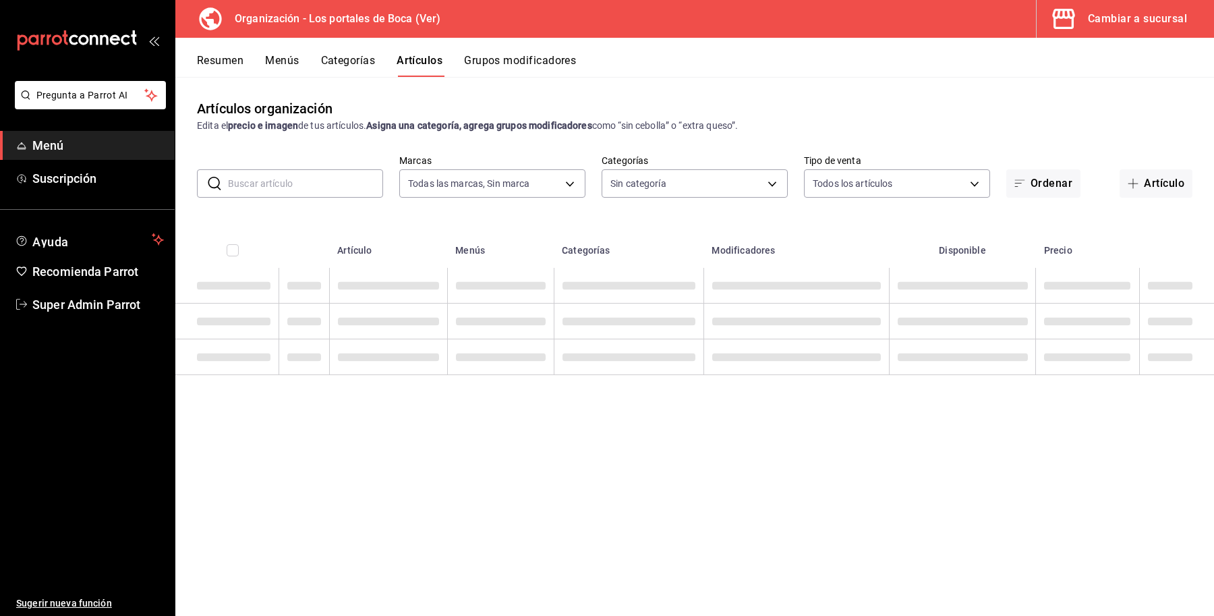
type input "b5ad986e-3551-40cf-bef2-a4391ef287b1"
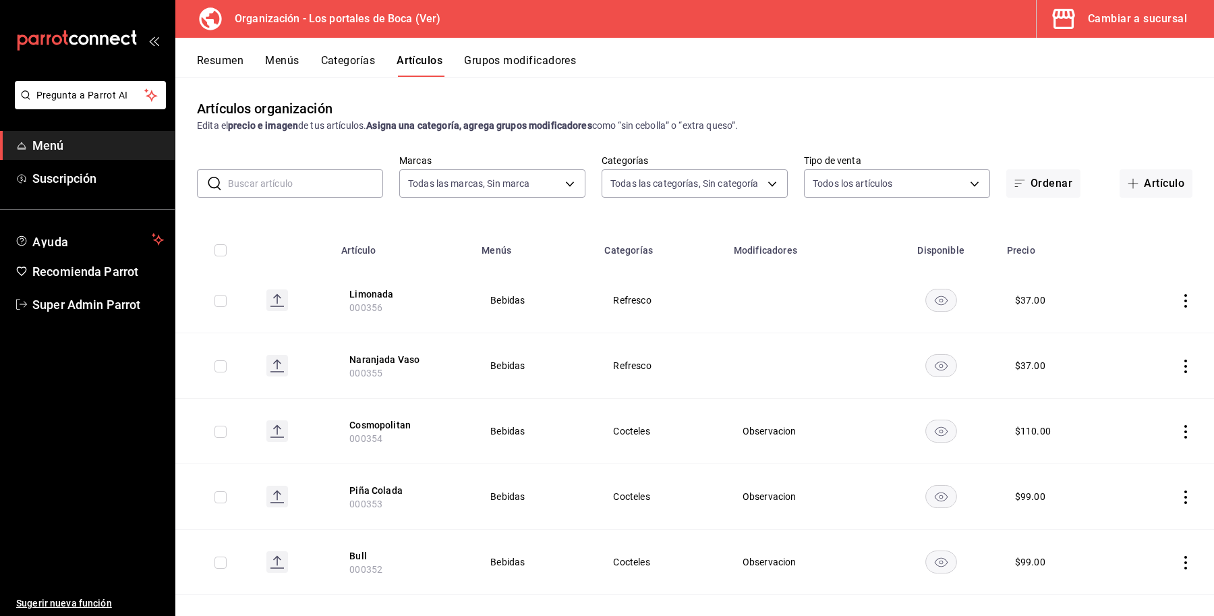
type input "3cb1c7d1-b678-45f1-8822-fafdb096e822,8b9dcd1e-86ce-40be-9bc7-b5ff9750edb9,ba916…"
click at [632, 187] on body "Pregunta a Parrot AI Menú Suscripción Ayuda Recomienda Parrot Super Admin Parro…" at bounding box center [607, 308] width 1214 height 616
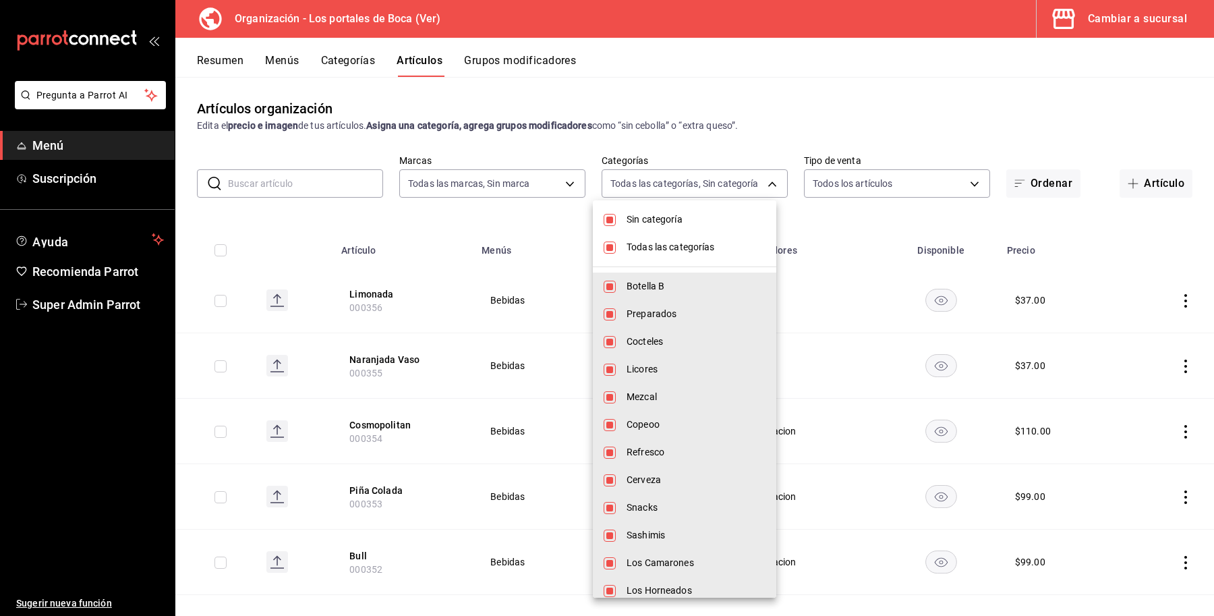
click at [643, 224] on span "Sin categoría" at bounding box center [696, 220] width 139 height 14
checkbox input "false"
click at [609, 248] on input "checkbox" at bounding box center [610, 248] width 12 height 12
checkbox input "false"
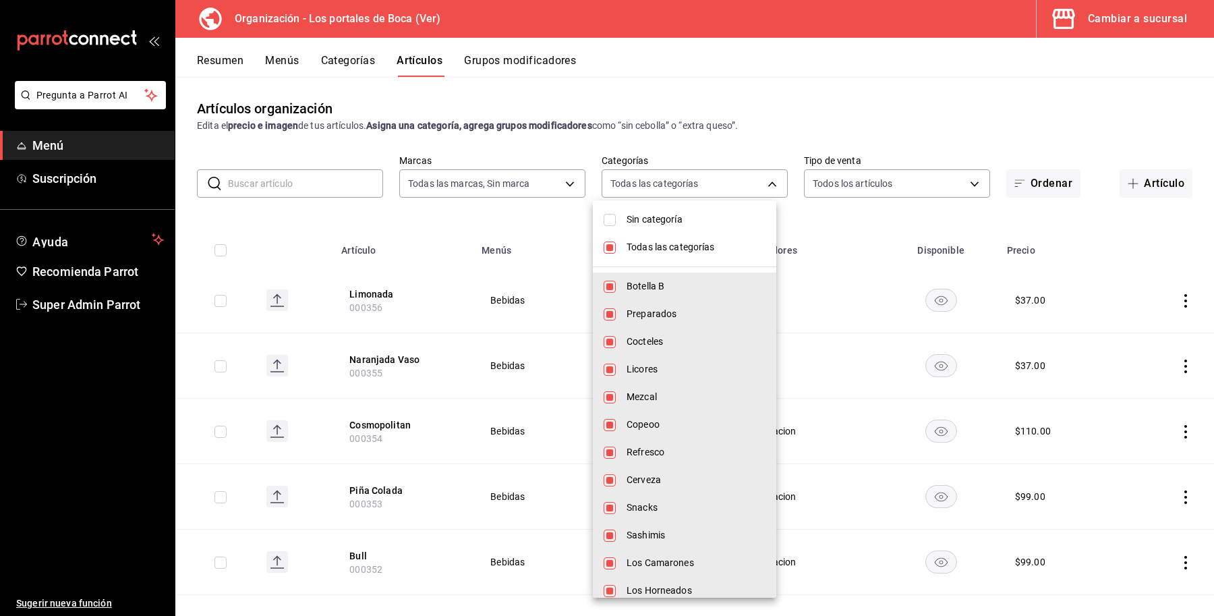
checkbox input "false"
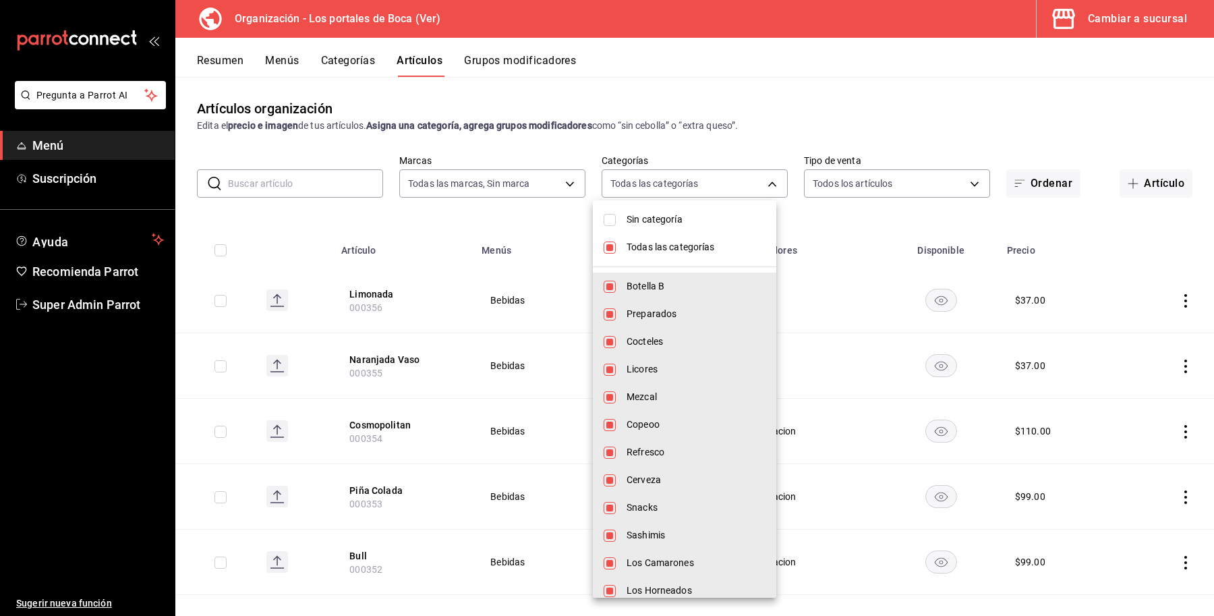
checkbox input "false"
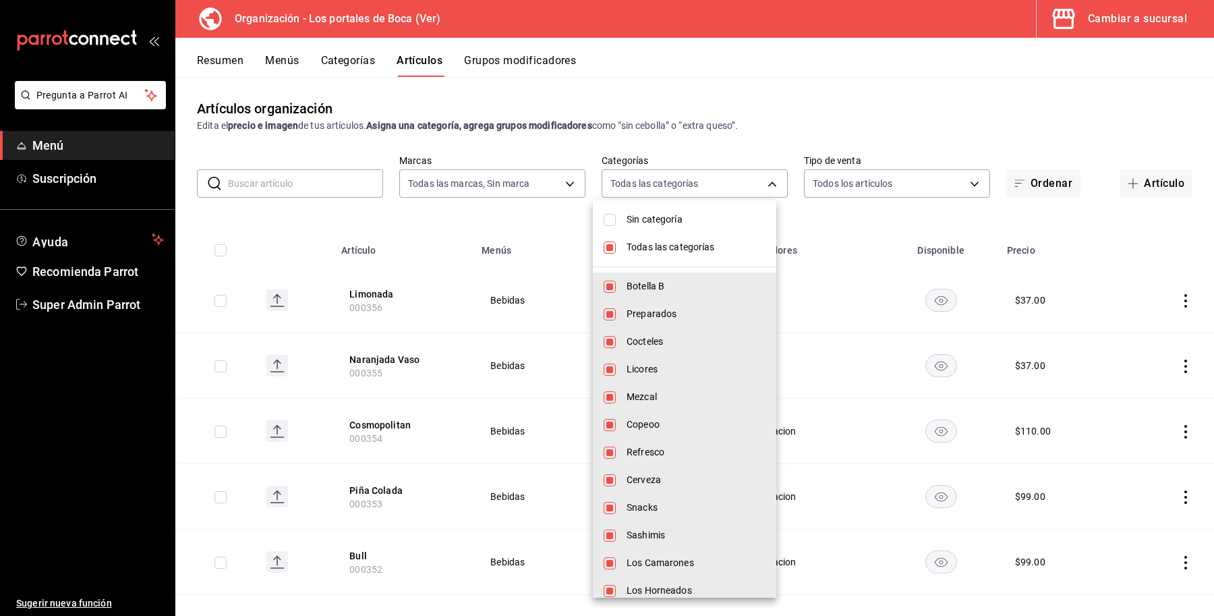
checkbox input "false"
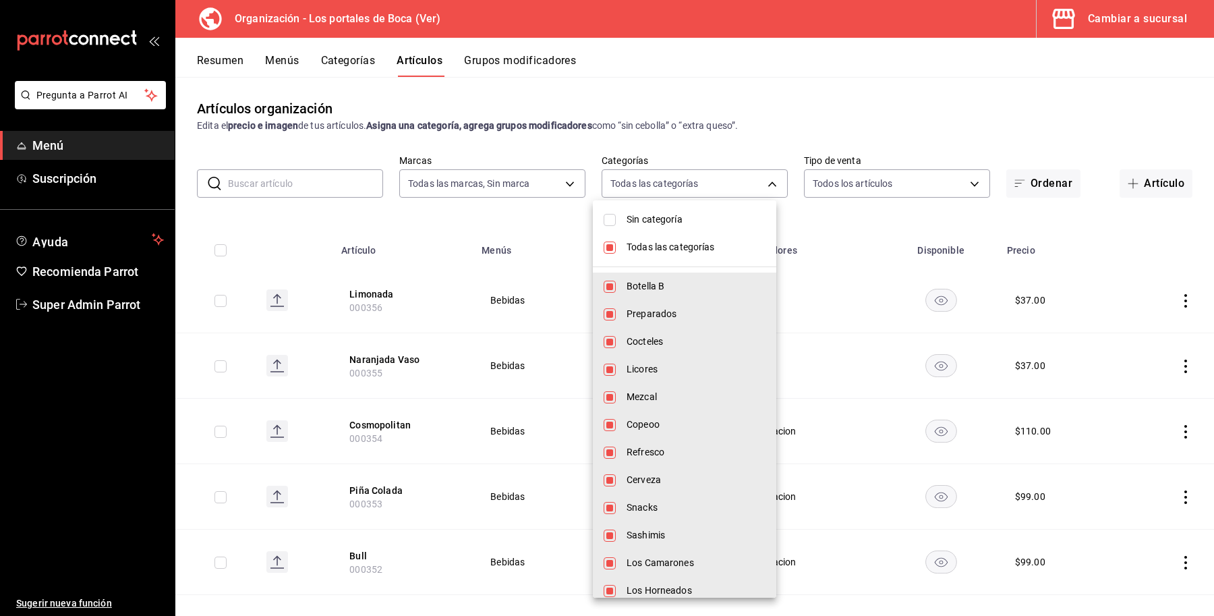
checkbox input "false"
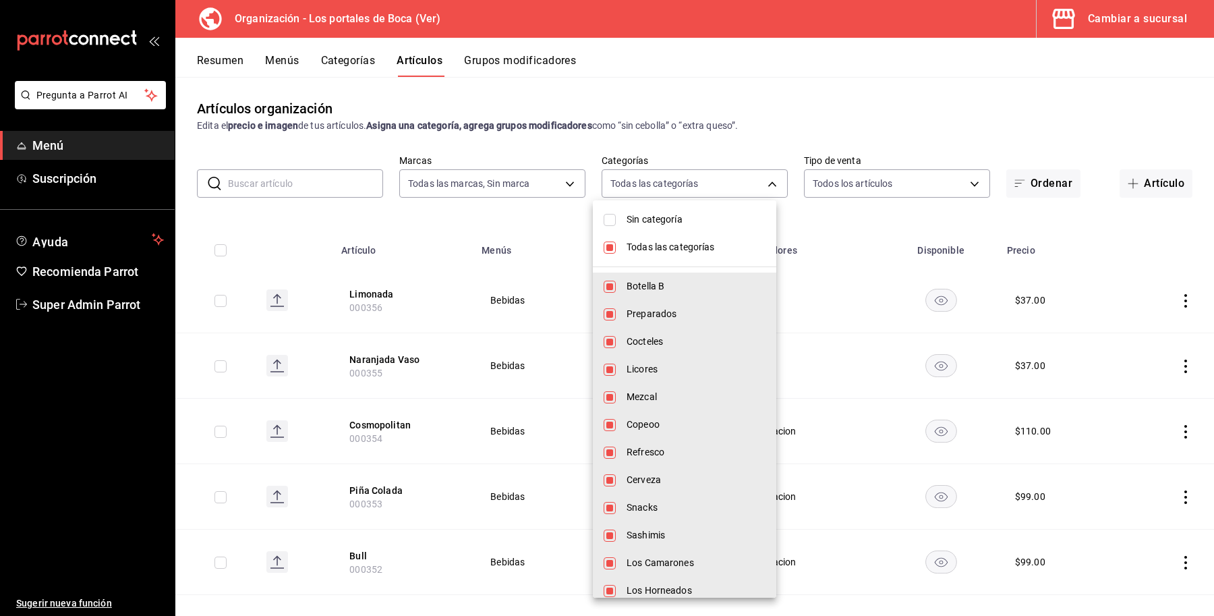
checkbox input "false"
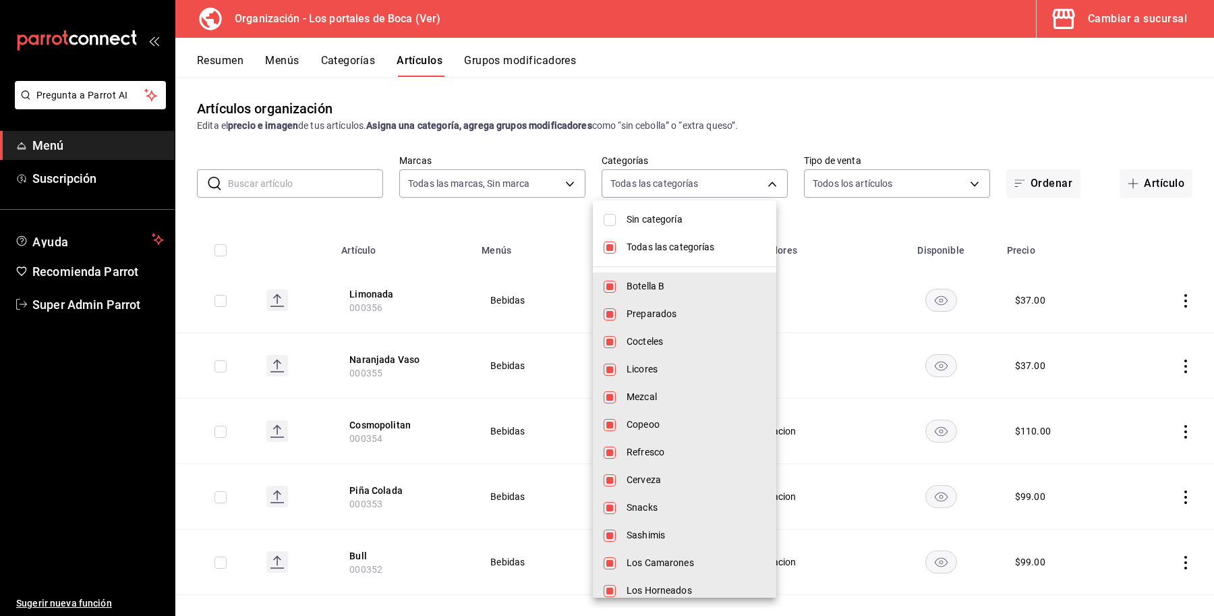
checkbox input "false"
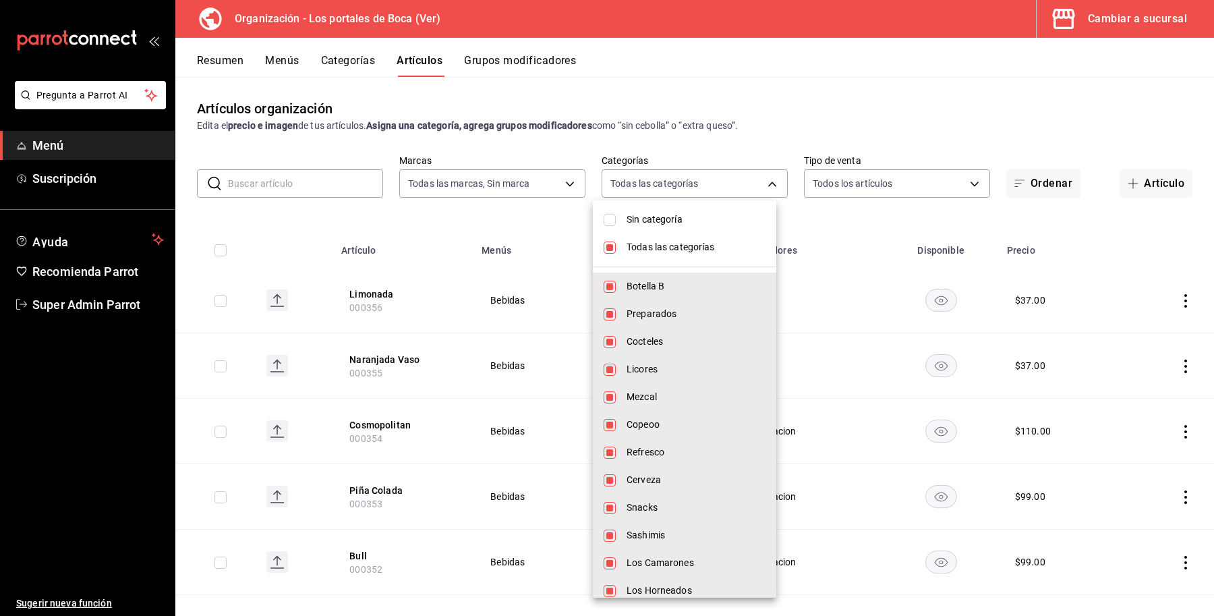
checkbox input "false"
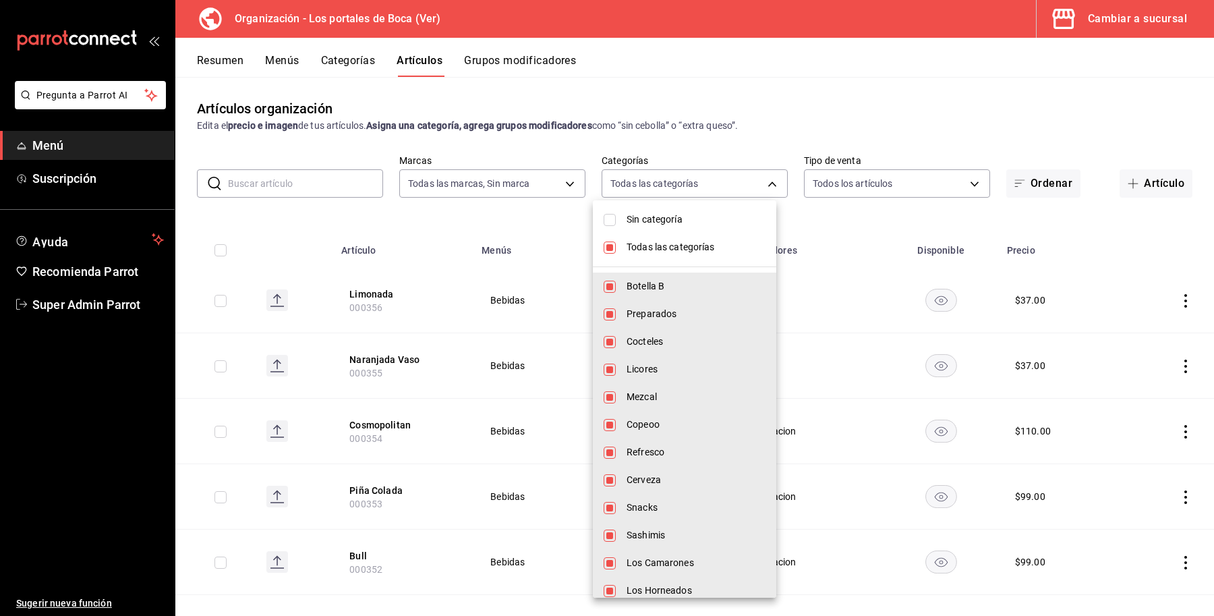
checkbox input "false"
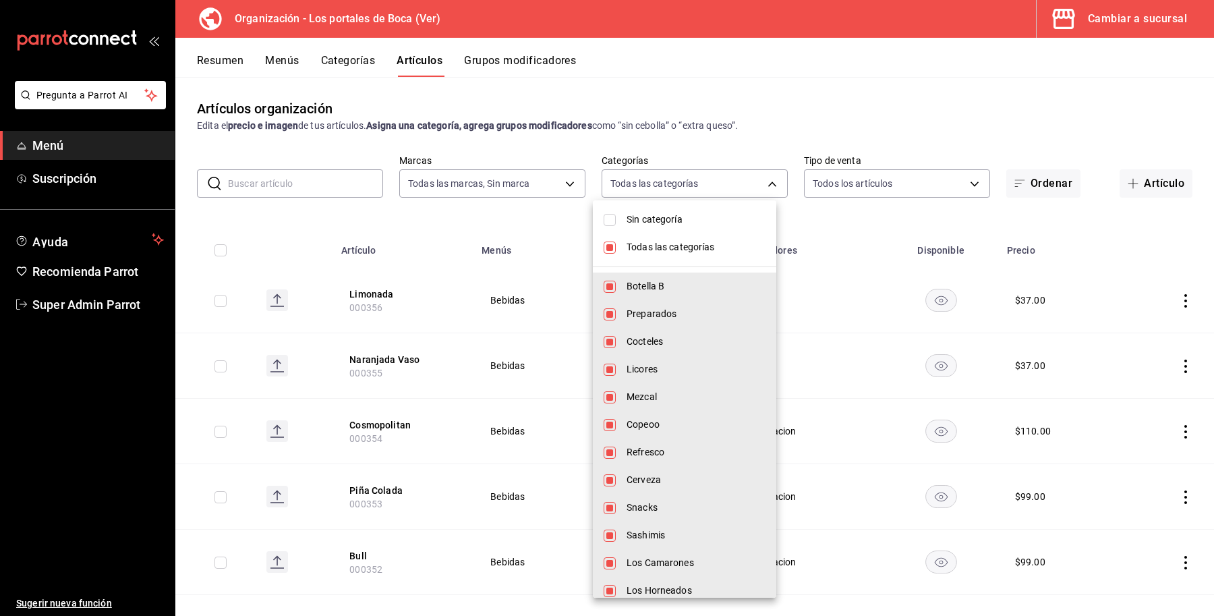
checkbox input "false"
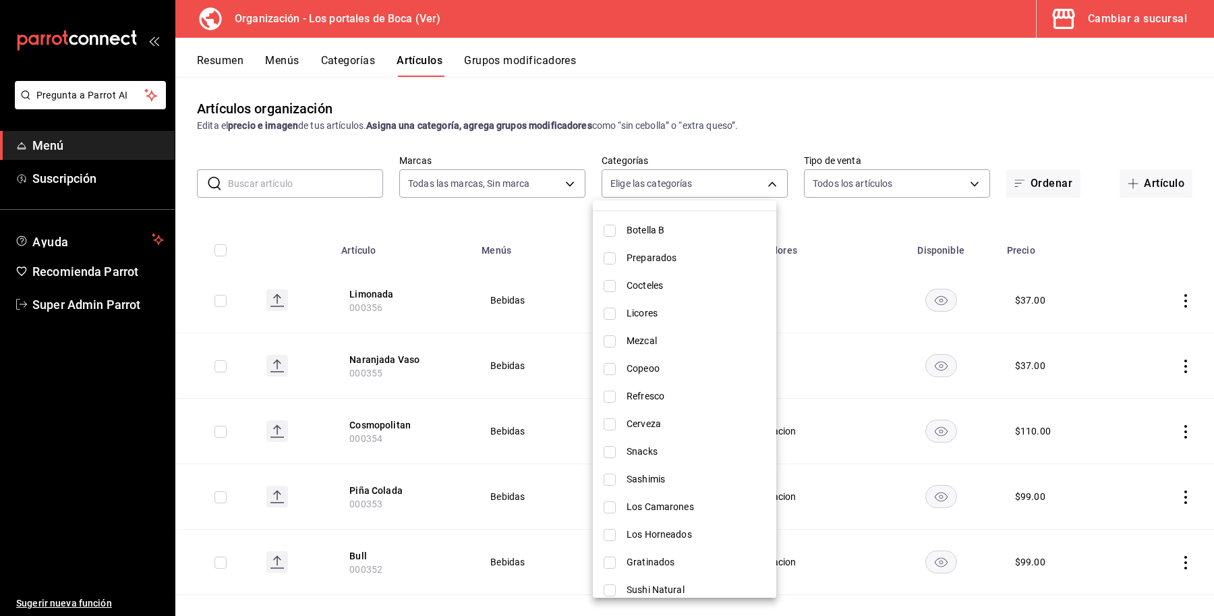
scroll to position [84, 0]
click at [616, 426] on li "Snacks" at bounding box center [685, 424] width 184 height 28
type input "b199092d-4bf4-47ea-88e0-d3ef22e185ba"
checkbox input "true"
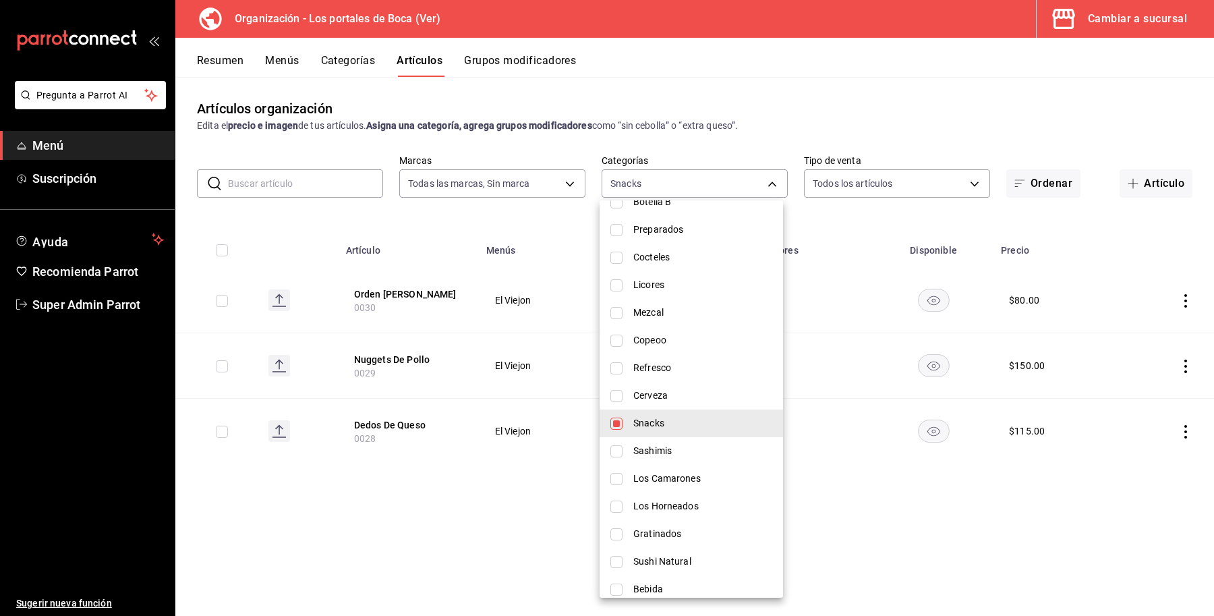
click at [612, 453] on input "checkbox" at bounding box center [617, 451] width 12 height 12
checkbox input "true"
type input "b199092d-4bf4-47ea-88e0-d3ef22e185ba,c88b97c4-4e08-42d8-a8ff-5acdac63e7d1"
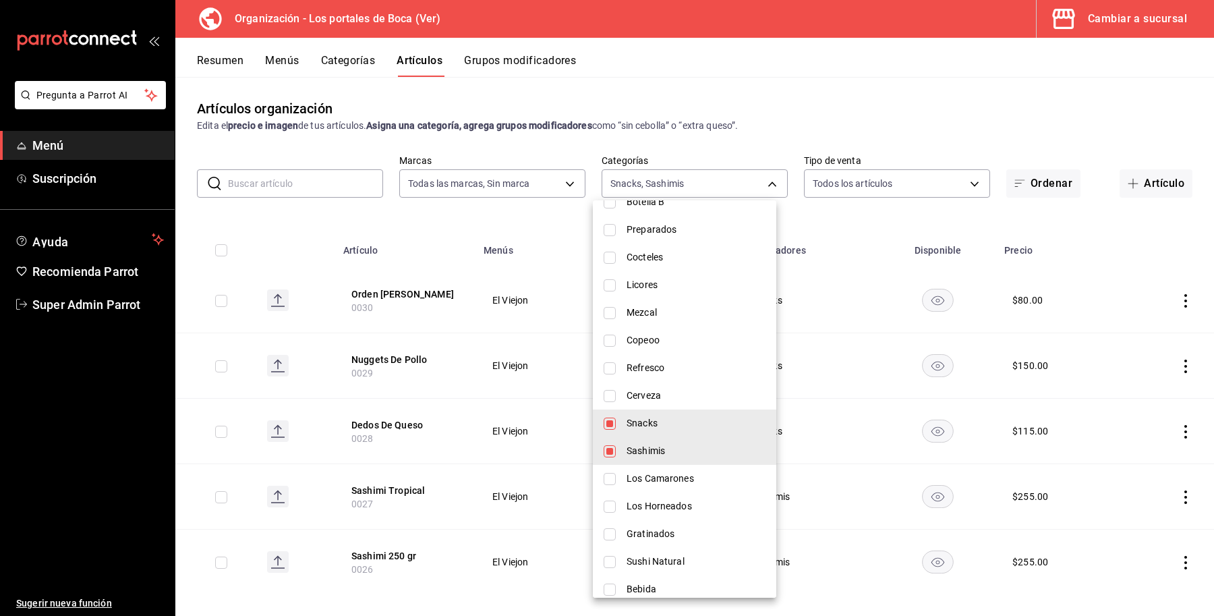
click at [615, 479] on input "checkbox" at bounding box center [610, 479] width 12 height 12
checkbox input "true"
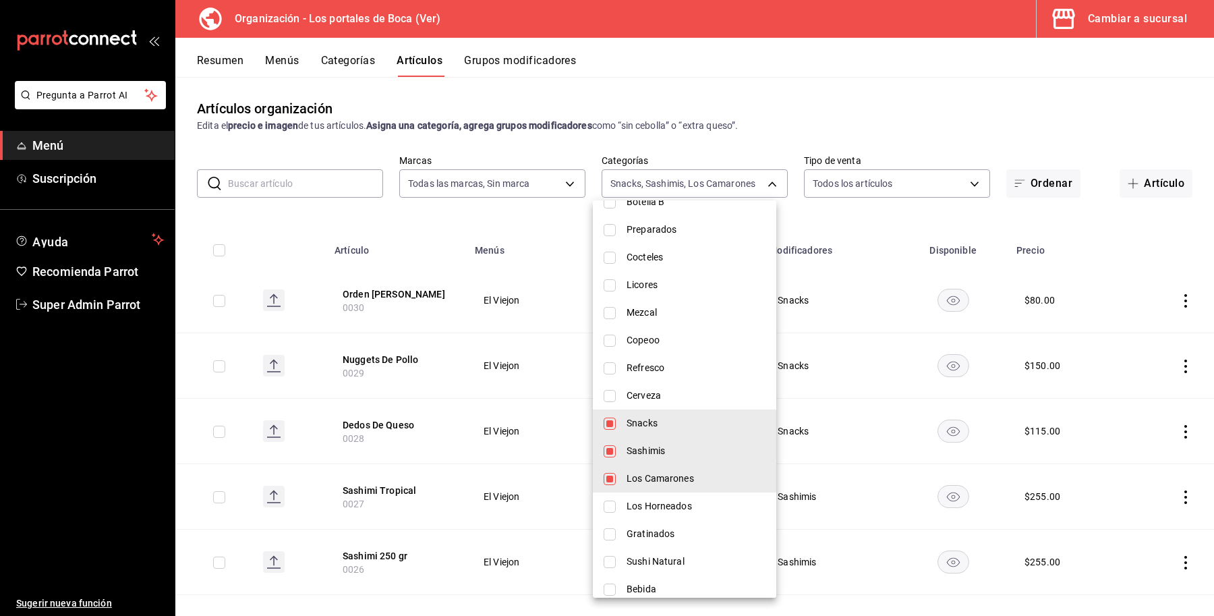
click at [614, 514] on li "Los Horneados" at bounding box center [685, 507] width 184 height 28
type input "b199092d-4bf4-47ea-88e0-d3ef22e185ba,c88b97c4-4e08-42d8-a8ff-5acdac63e7d1,dfb70…"
checkbox input "true"
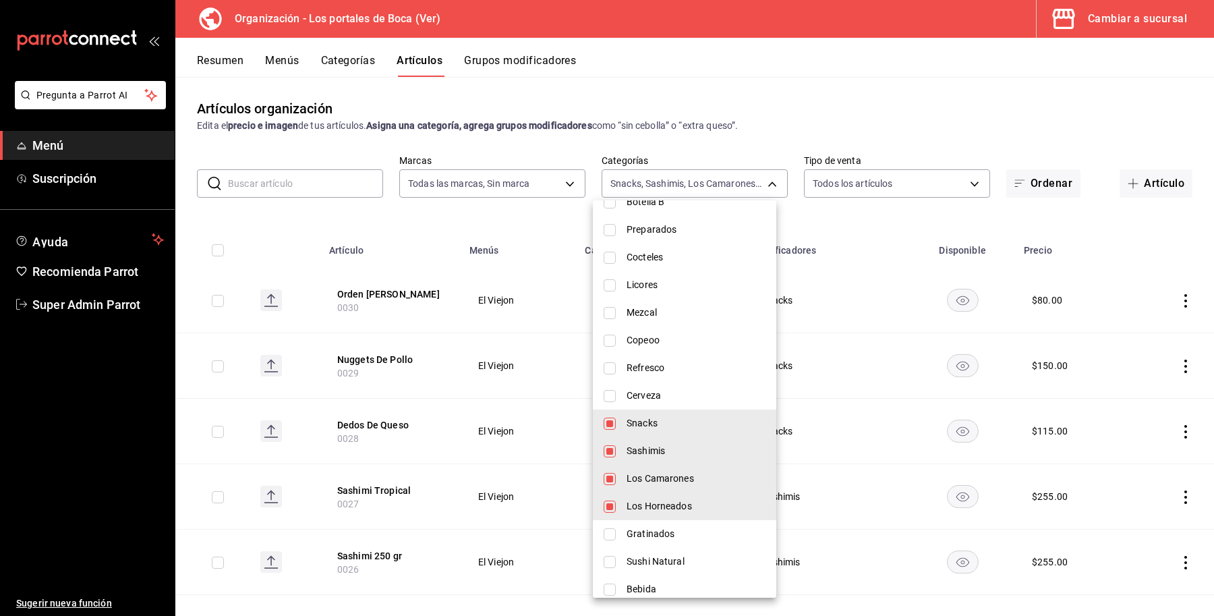
click at [611, 528] on input "checkbox" at bounding box center [610, 534] width 12 height 12
checkbox input "true"
type input "b199092d-4bf4-47ea-88e0-d3ef22e185ba,c88b97c4-4e08-42d8-a8ff-5acdac63e7d1,dfb70…"
click at [611, 567] on input "checkbox" at bounding box center [610, 562] width 12 height 12
checkbox input "true"
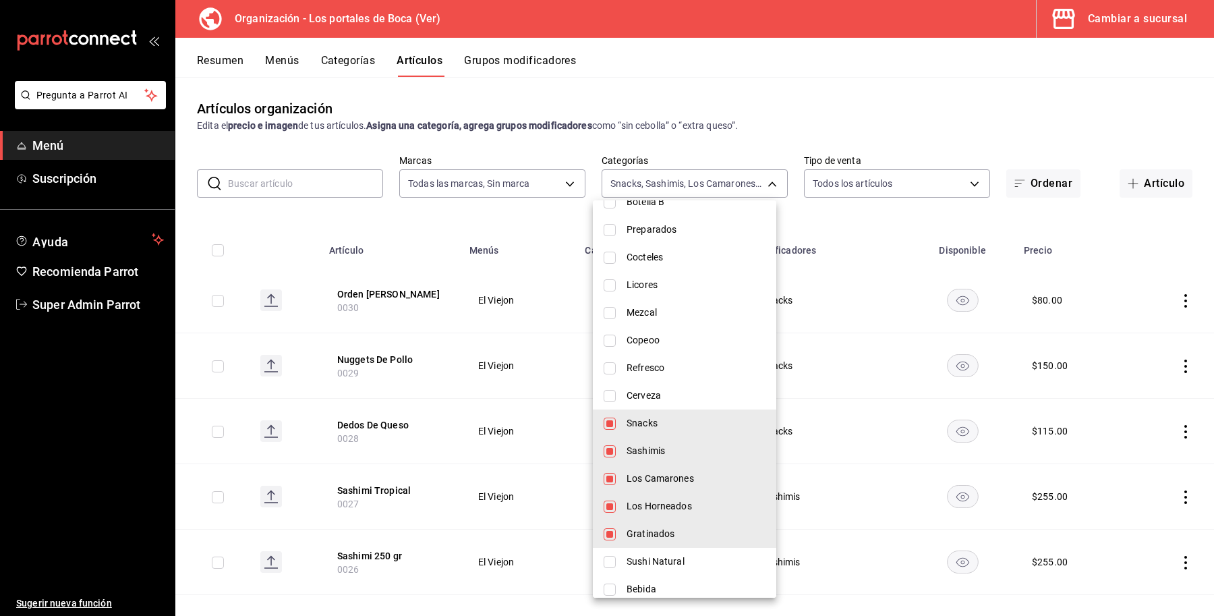
type input "b199092d-4bf4-47ea-88e0-d3ef22e185ba,c88b97c4-4e08-42d8-a8ff-5acdac63e7d1,dfb70…"
click at [694, 91] on div at bounding box center [607, 308] width 1214 height 616
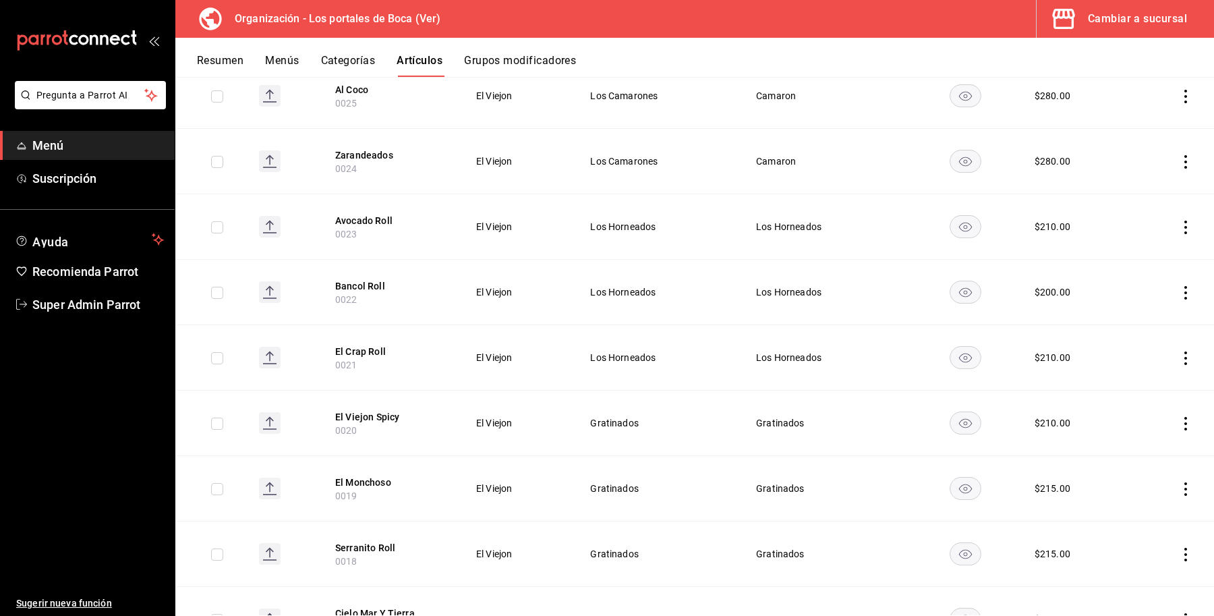
scroll to position [675, 0]
